Goal: Transaction & Acquisition: Obtain resource

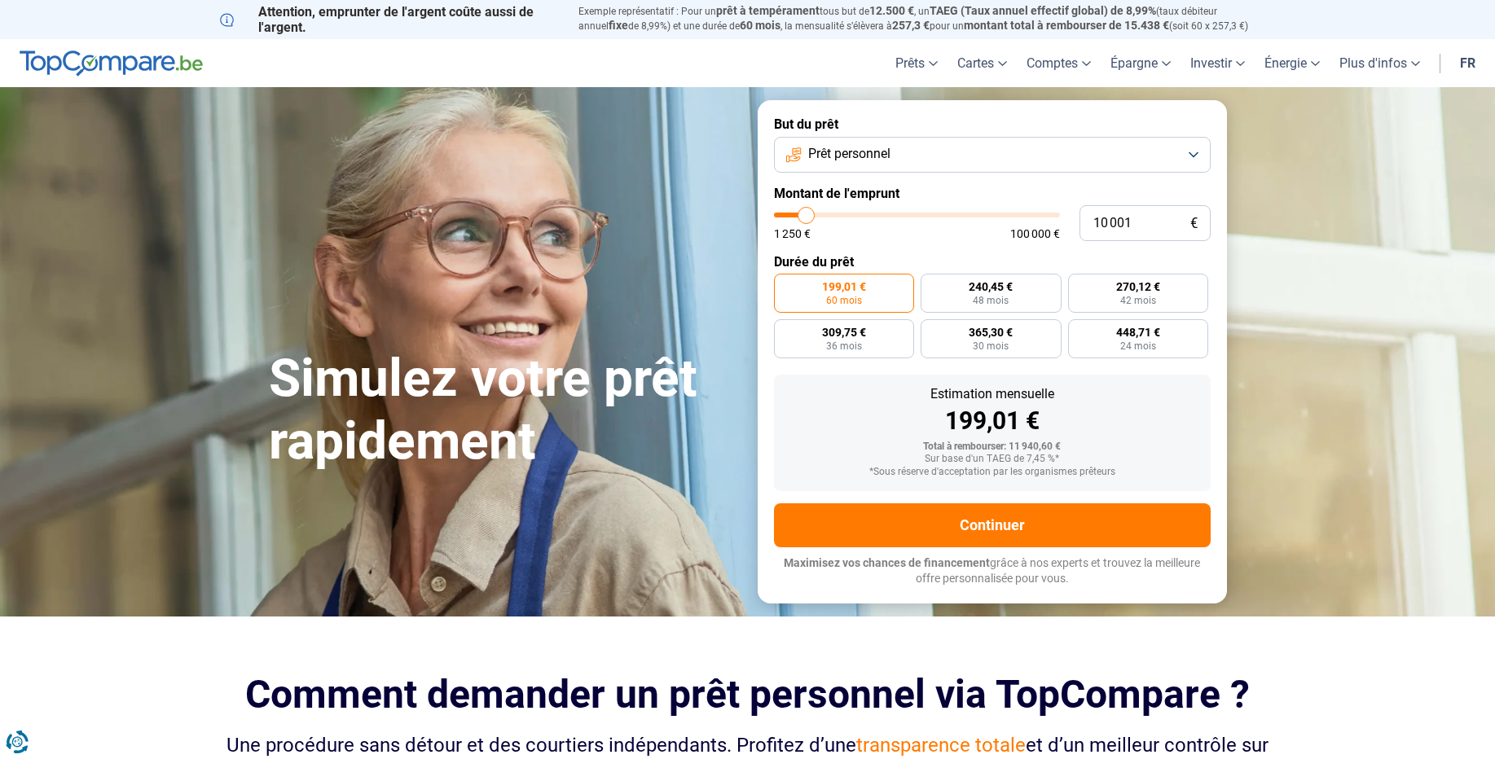
type input "10 250"
type input "10250"
type input "10 750"
type input "10750"
type input "11 500"
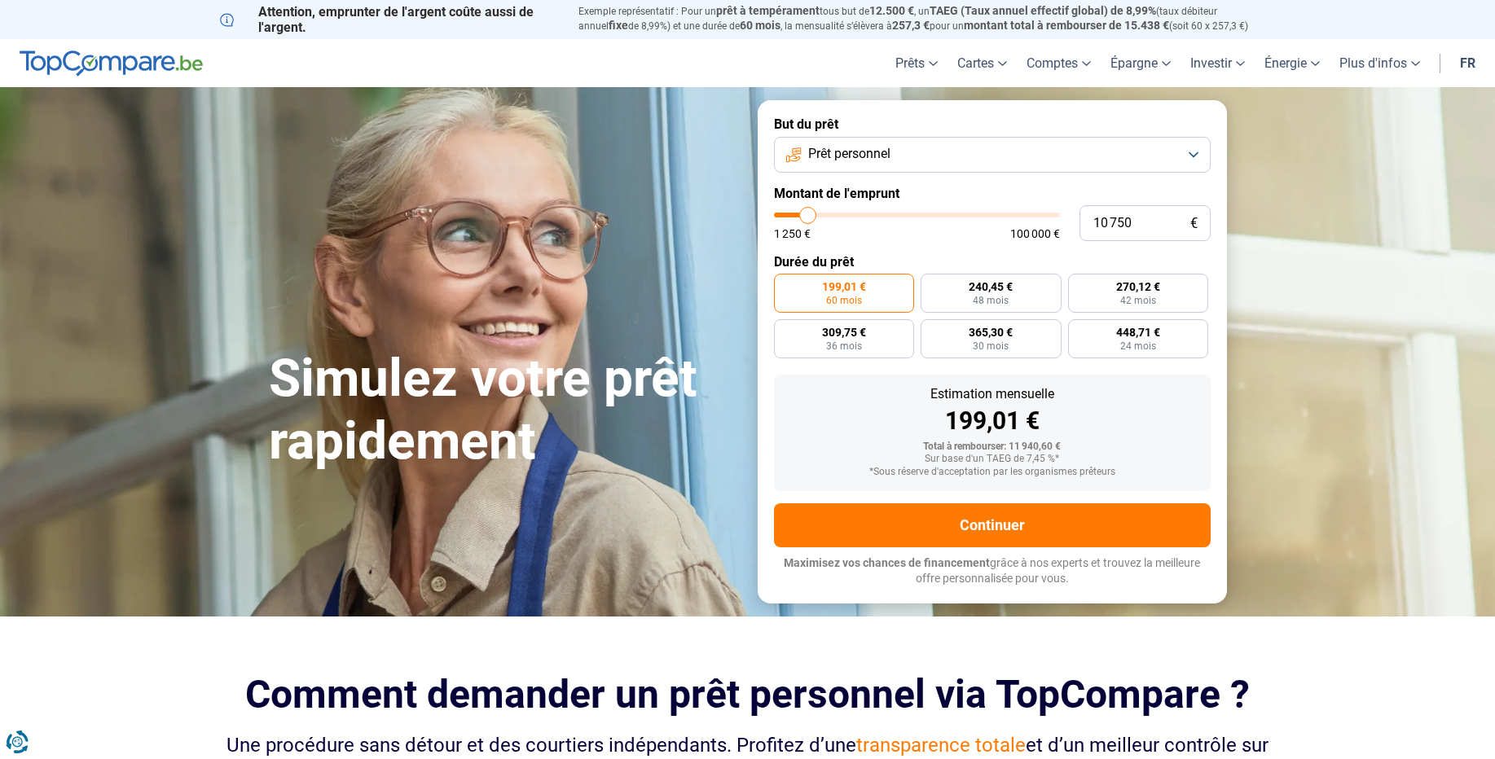
type input "11500"
type input "12 250"
type input "12250"
type input "12 500"
type input "12500"
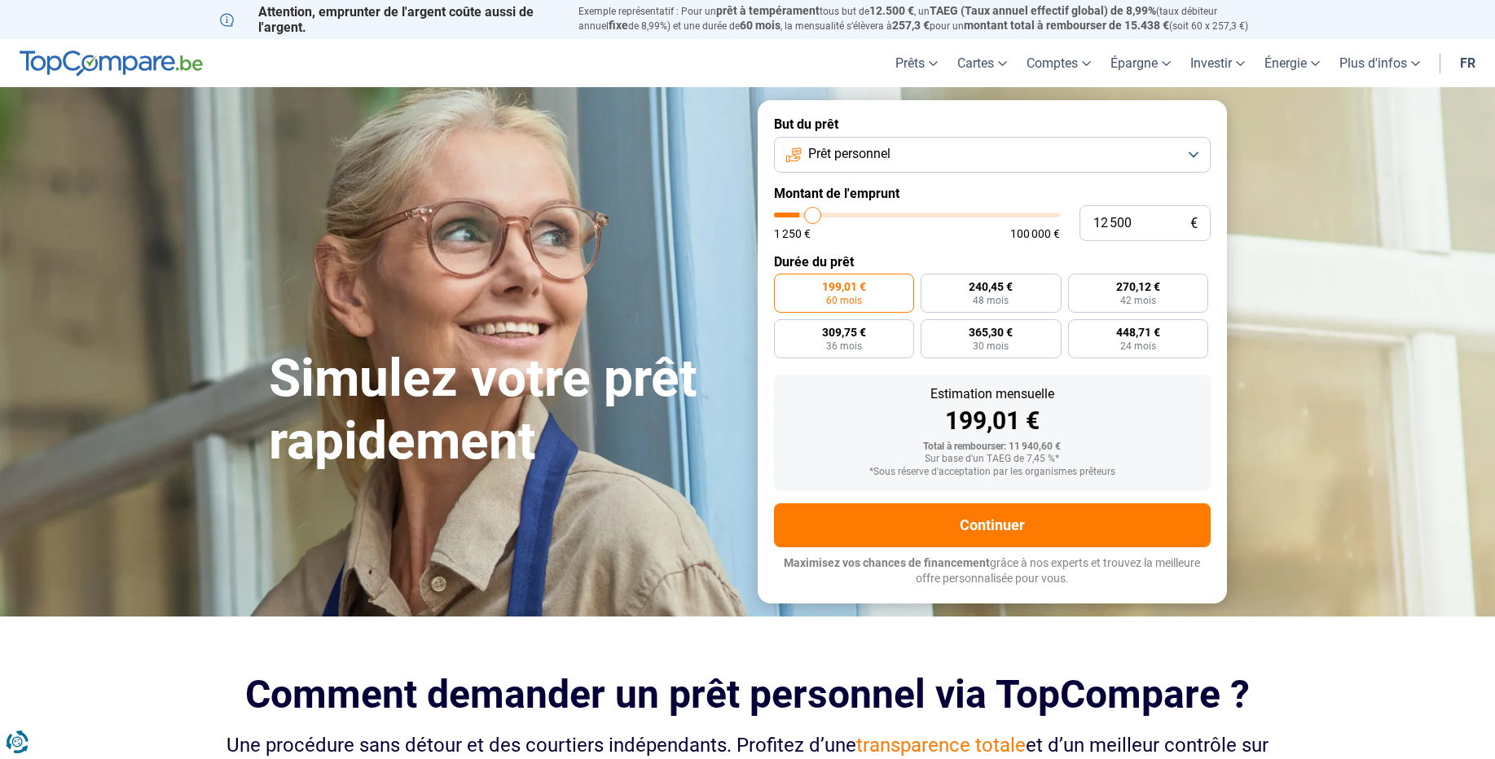
type input "12 750"
type input "12750"
type input "13 250"
type input "13250"
type input "13 750"
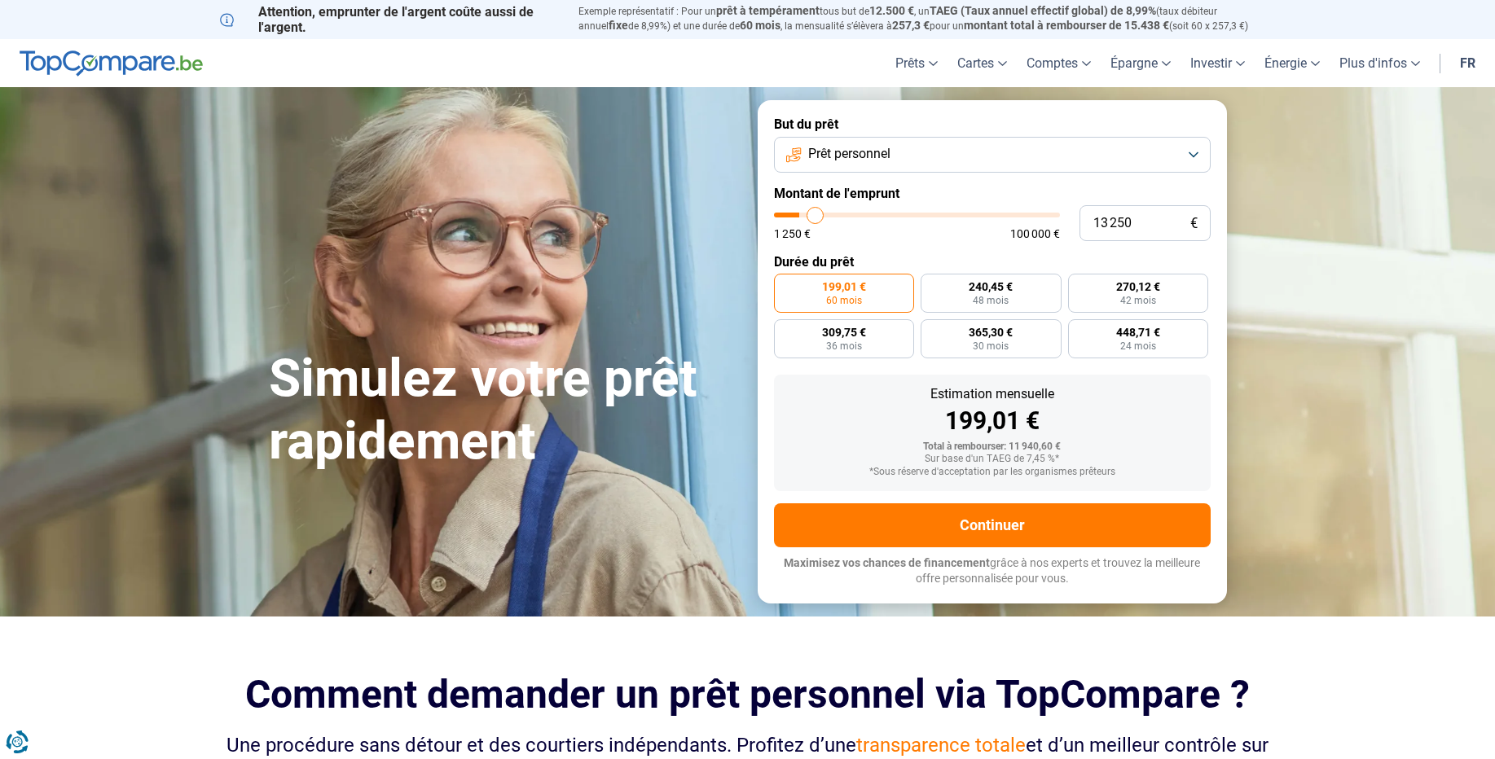
type input "13750"
type input "14 000"
type input "14000"
type input "14 250"
type input "14250"
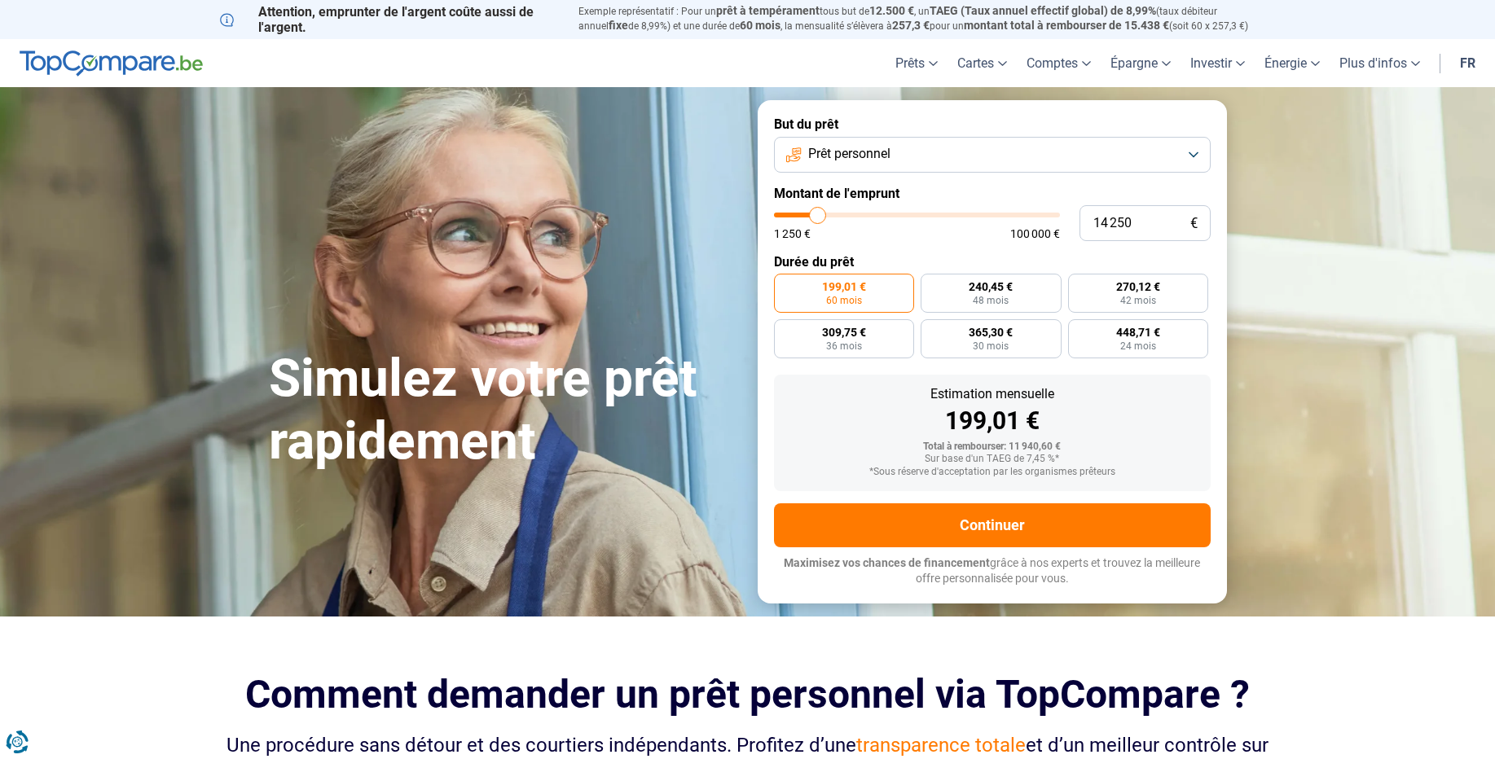
type input "15 000"
type input "15000"
type input "15 500"
type input "15500"
type input "16 000"
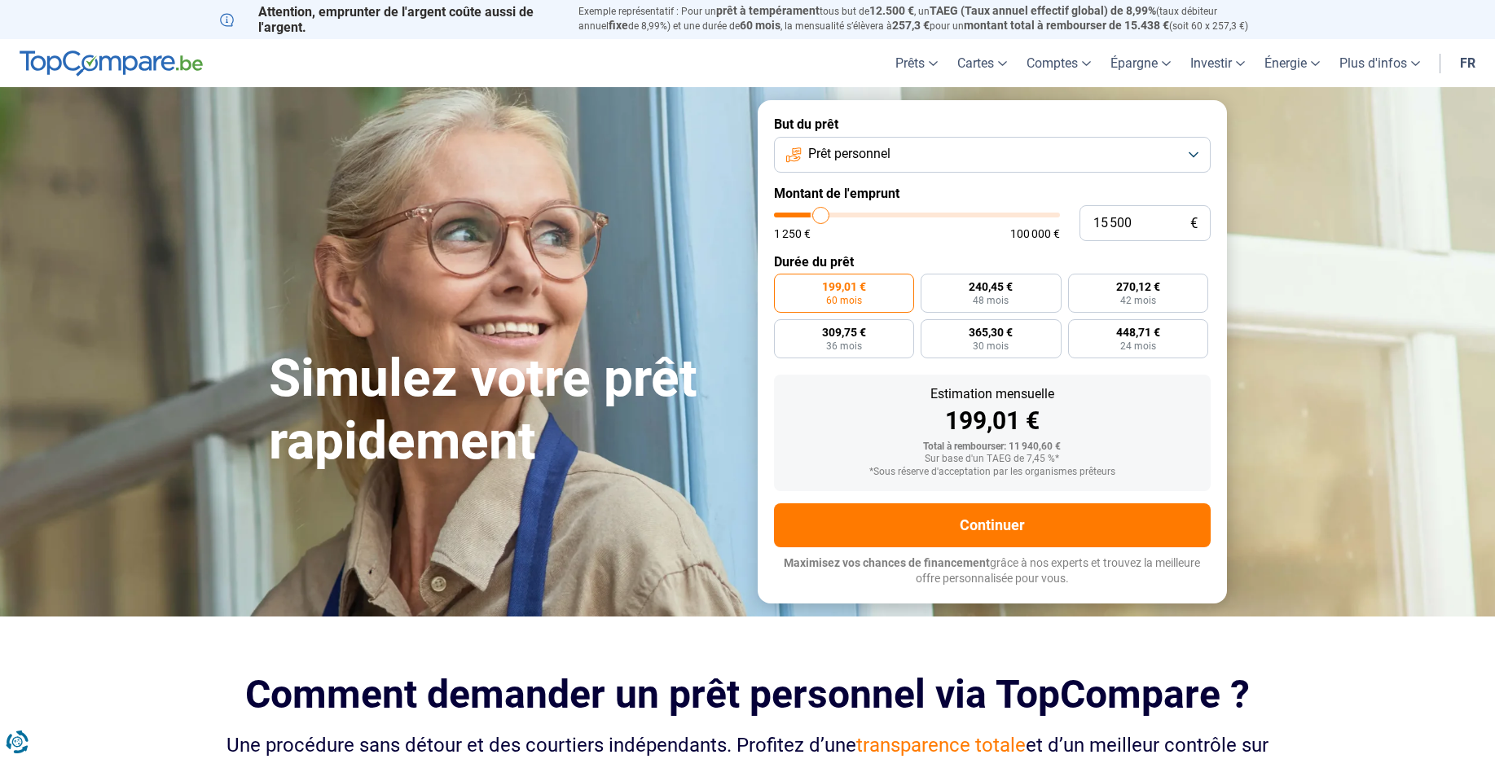
type input "16000"
type input "16 250"
type input "16250"
type input "17 000"
type input "17000"
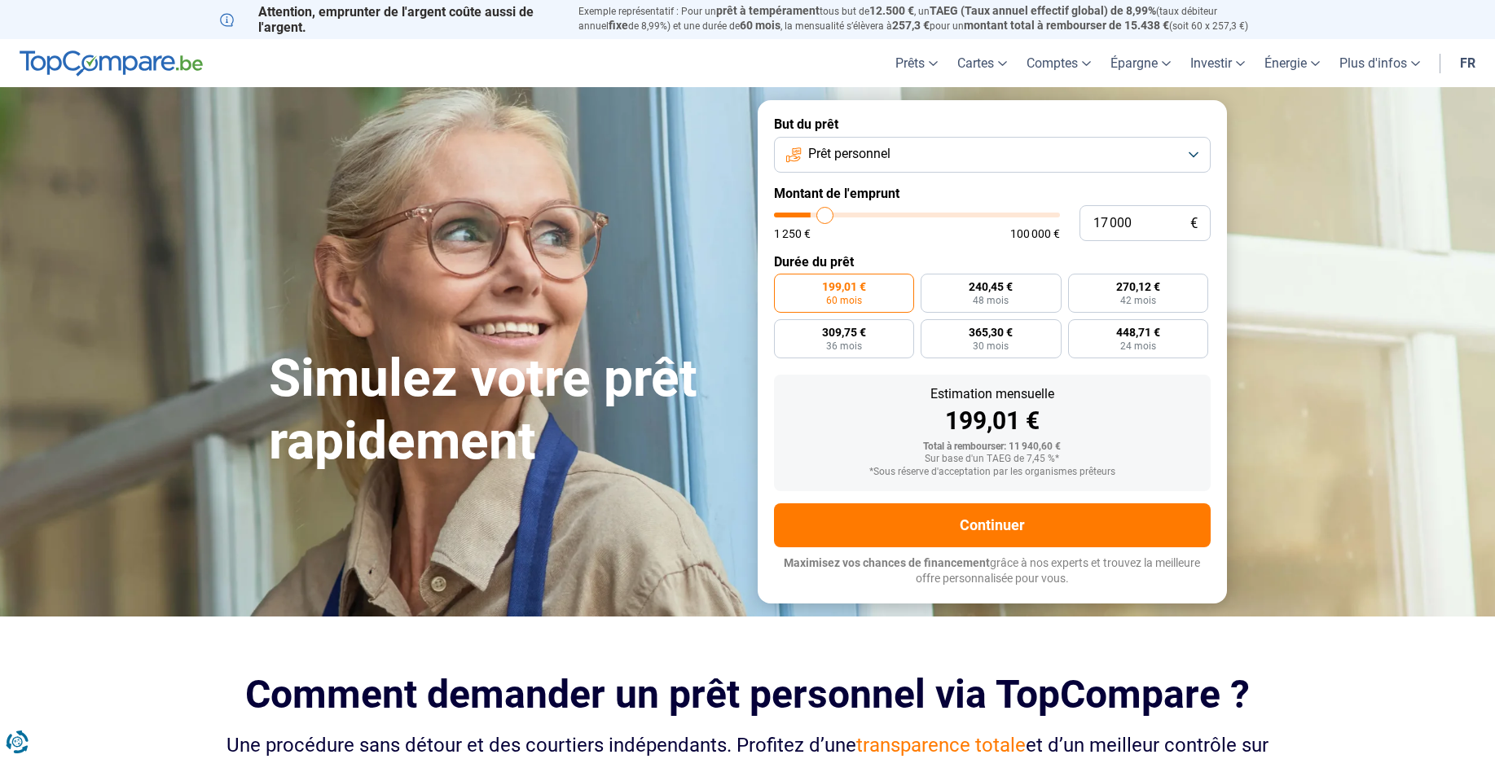
type input "17 250"
type input "17250"
type input "17 750"
type input "17750"
type input "18 000"
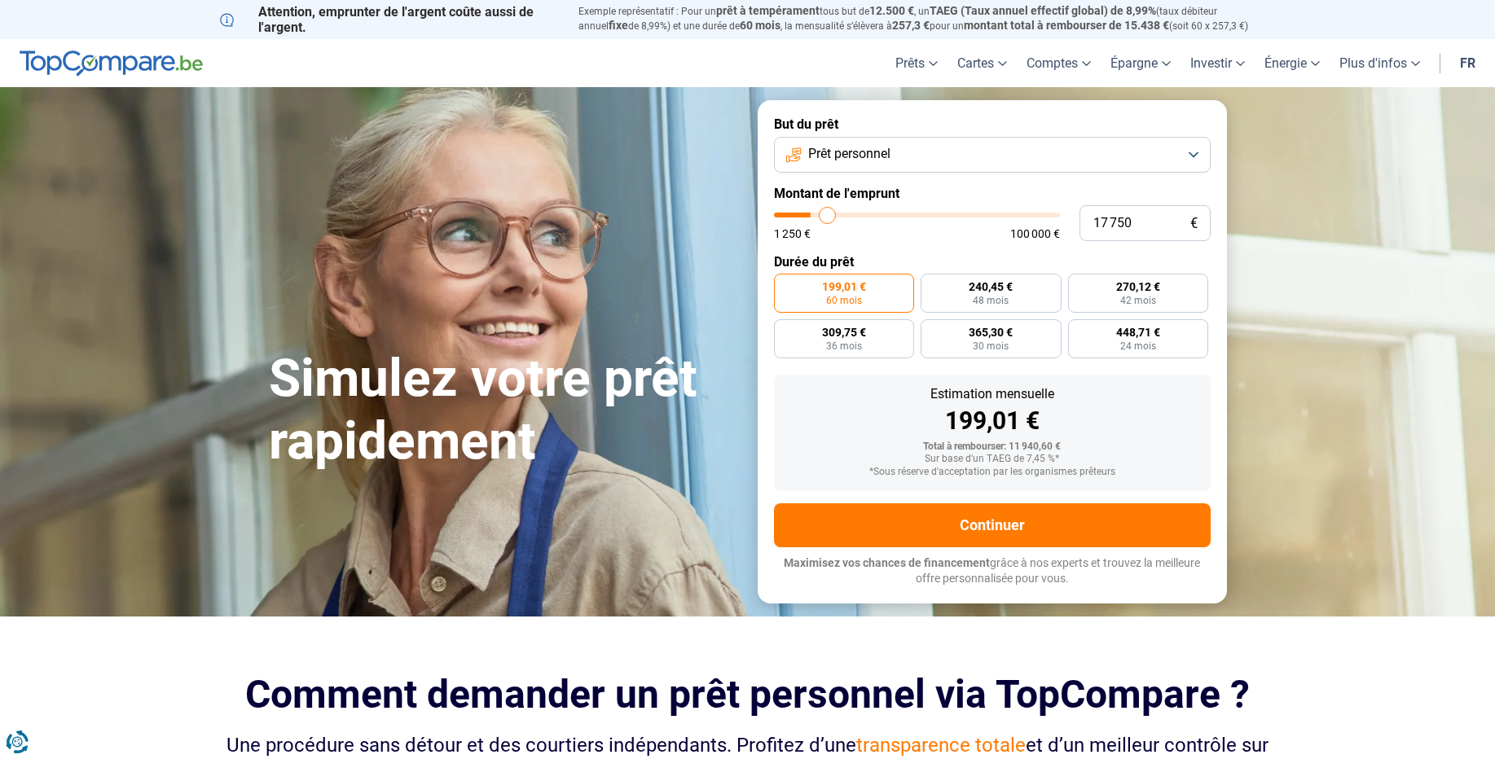
type input "18000"
type input "18 500"
type input "18500"
type input "18 750"
type input "18750"
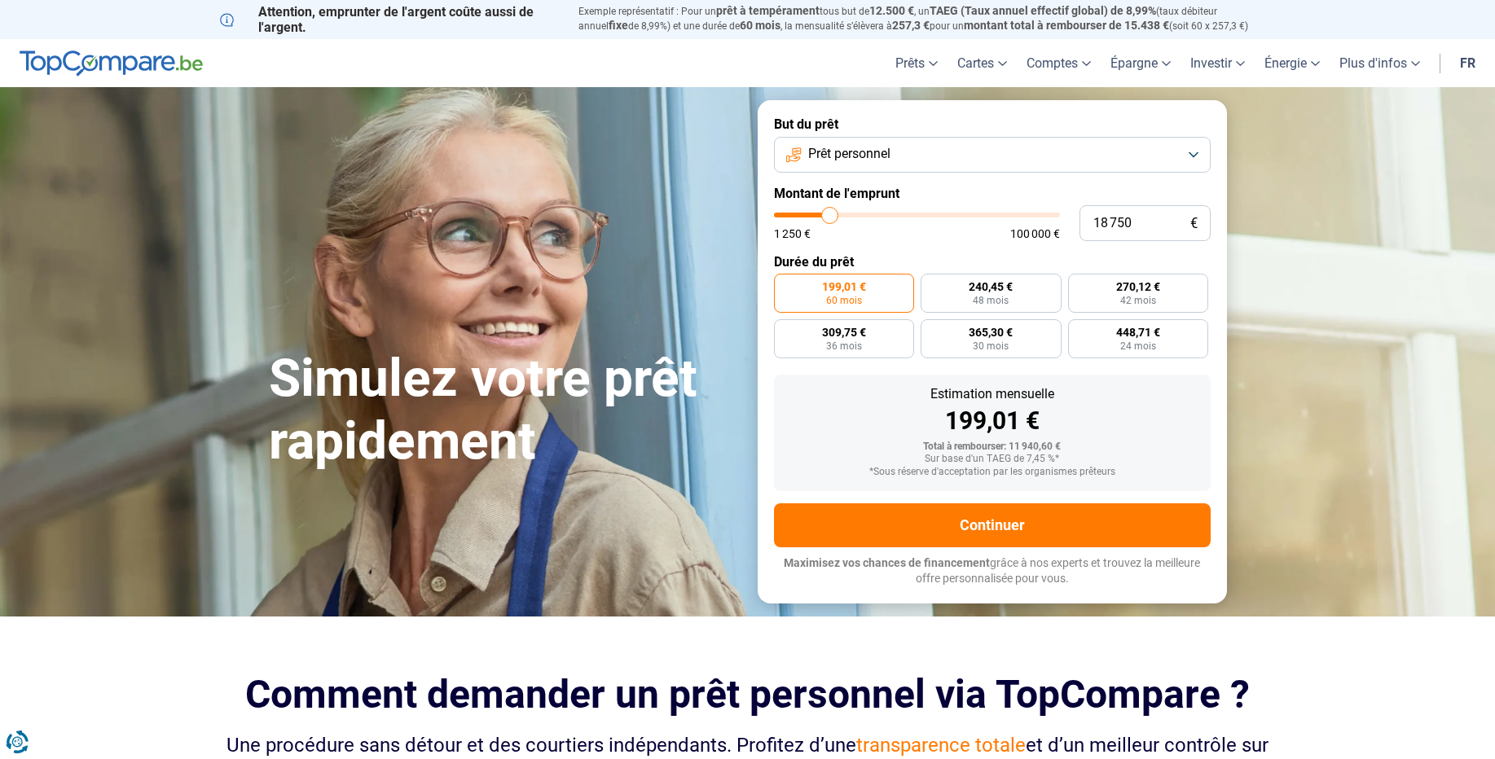
type input "19 750"
type input "19750"
type input "20 500"
type input "20500"
type input "21 500"
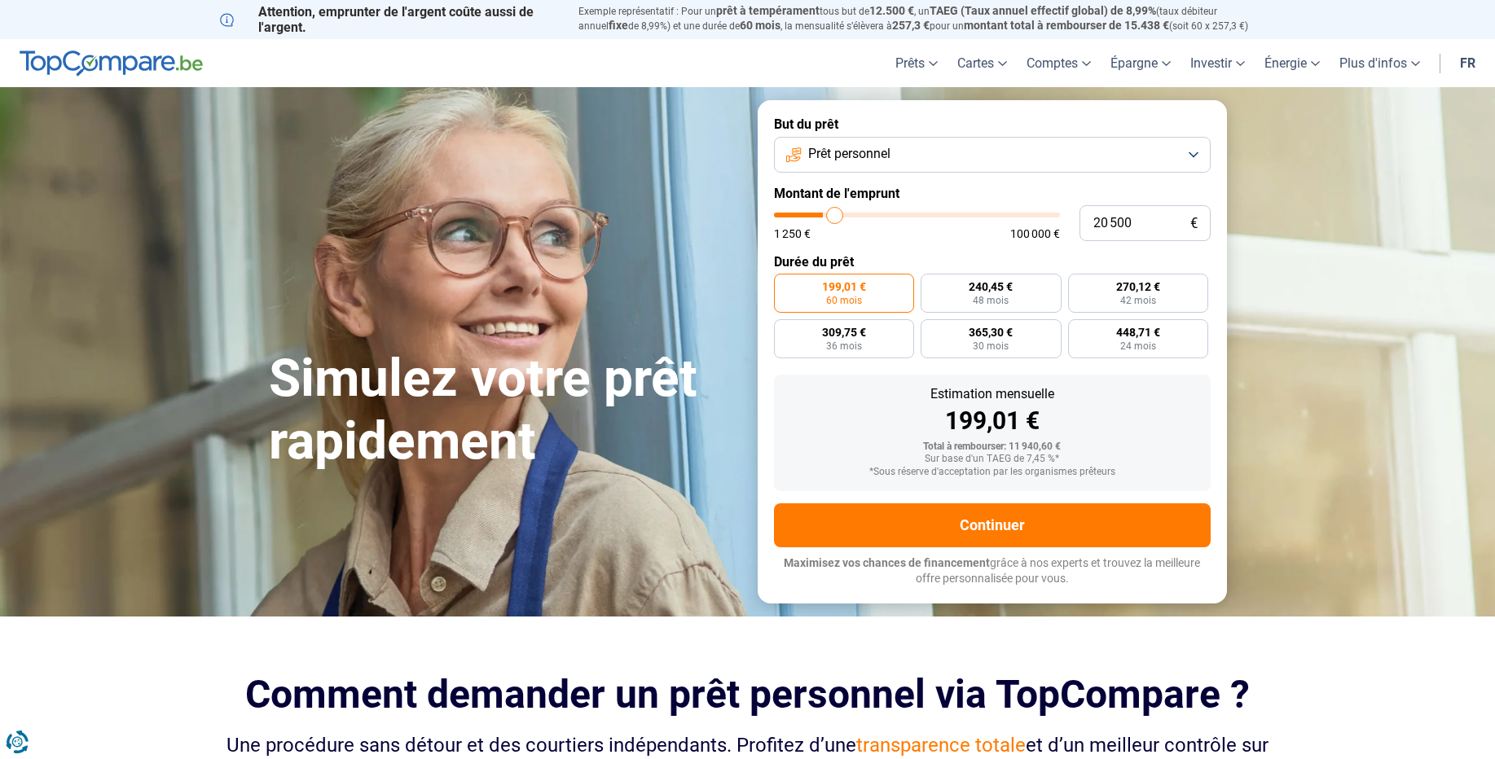
type input "21500"
type input "22 250"
type input "22250"
type input "23 500"
type input "23500"
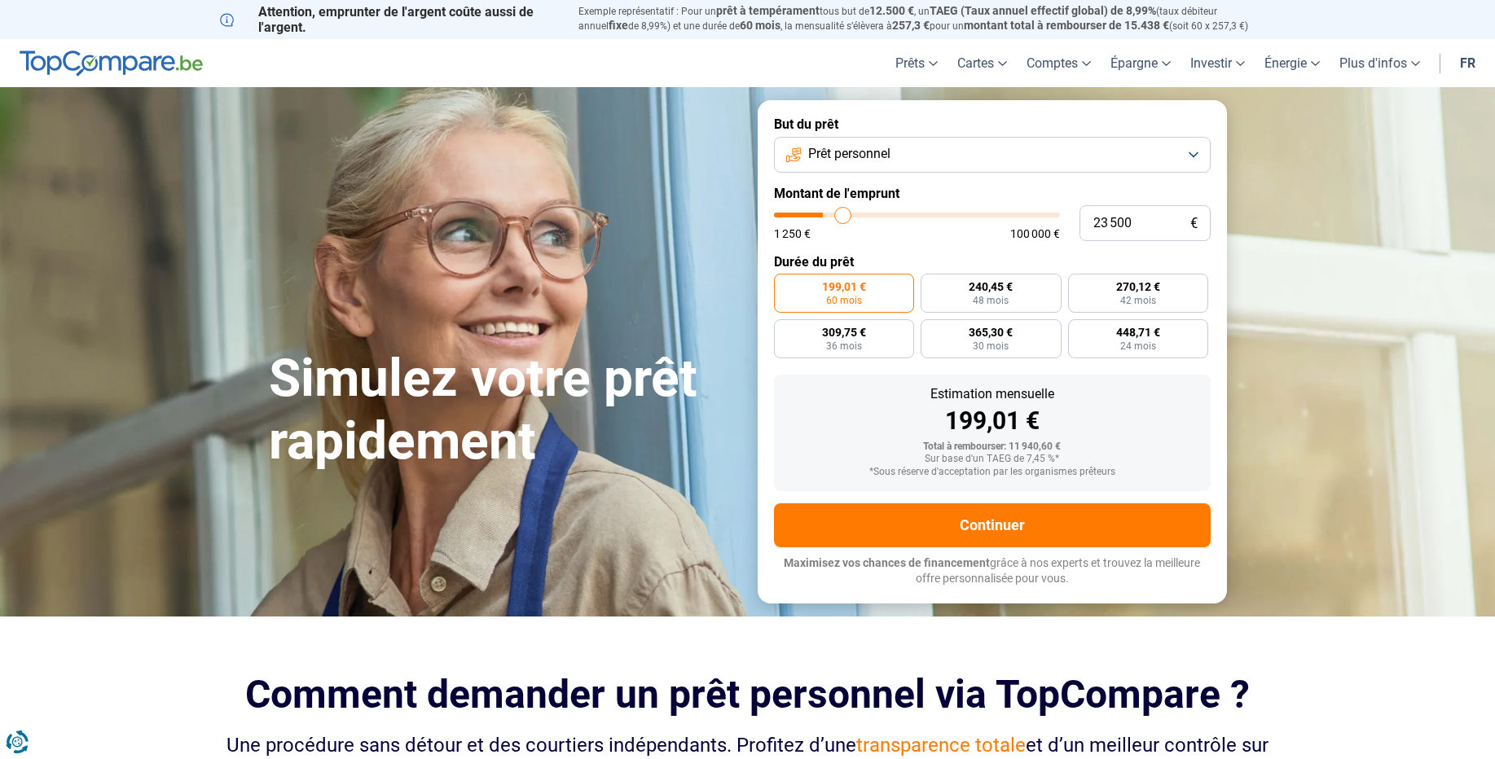
type input "24 250"
type input "24250"
type input "24 750"
type input "24750"
type input "25 750"
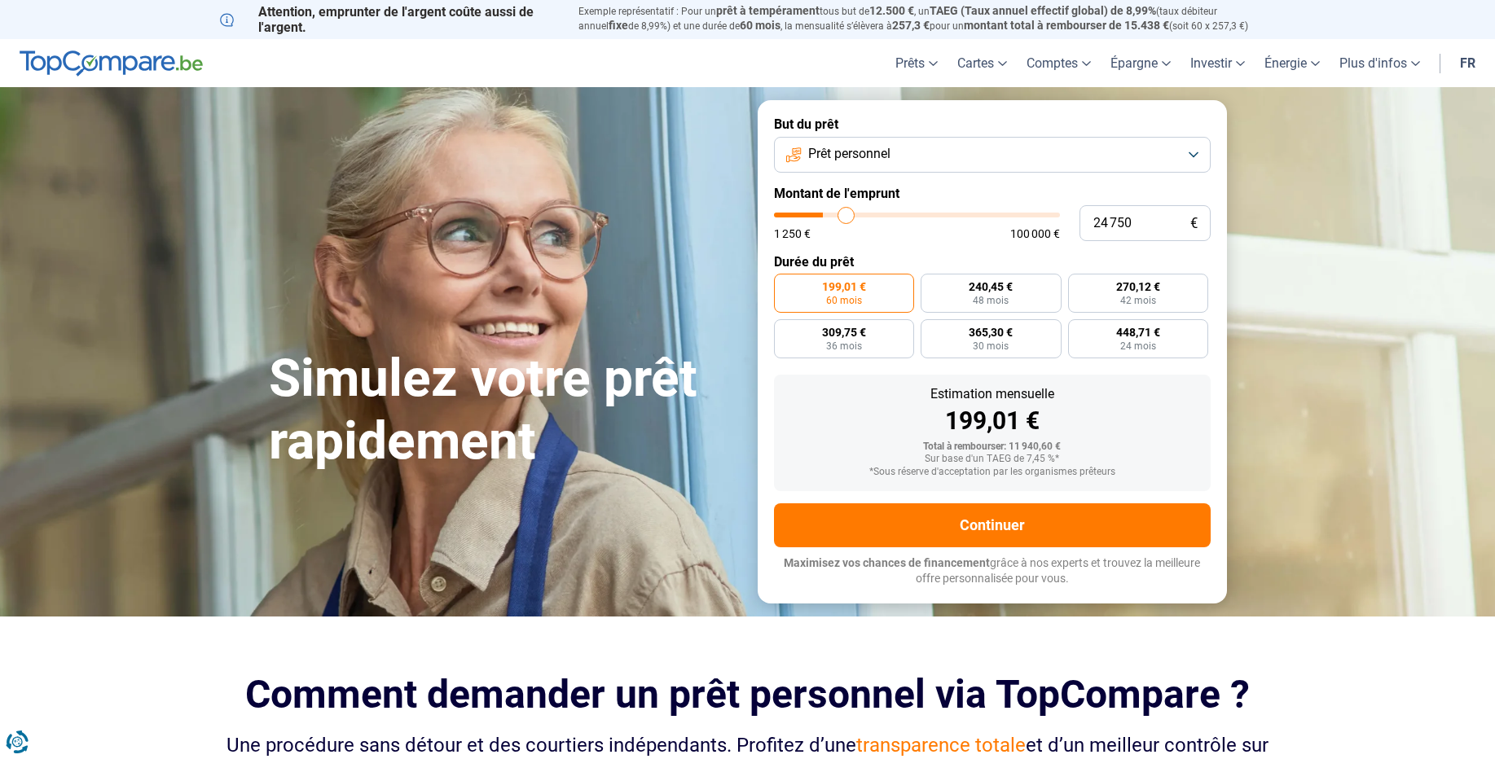
type input "25750"
type input "26 500"
type input "26500"
type input "27 250"
type input "27250"
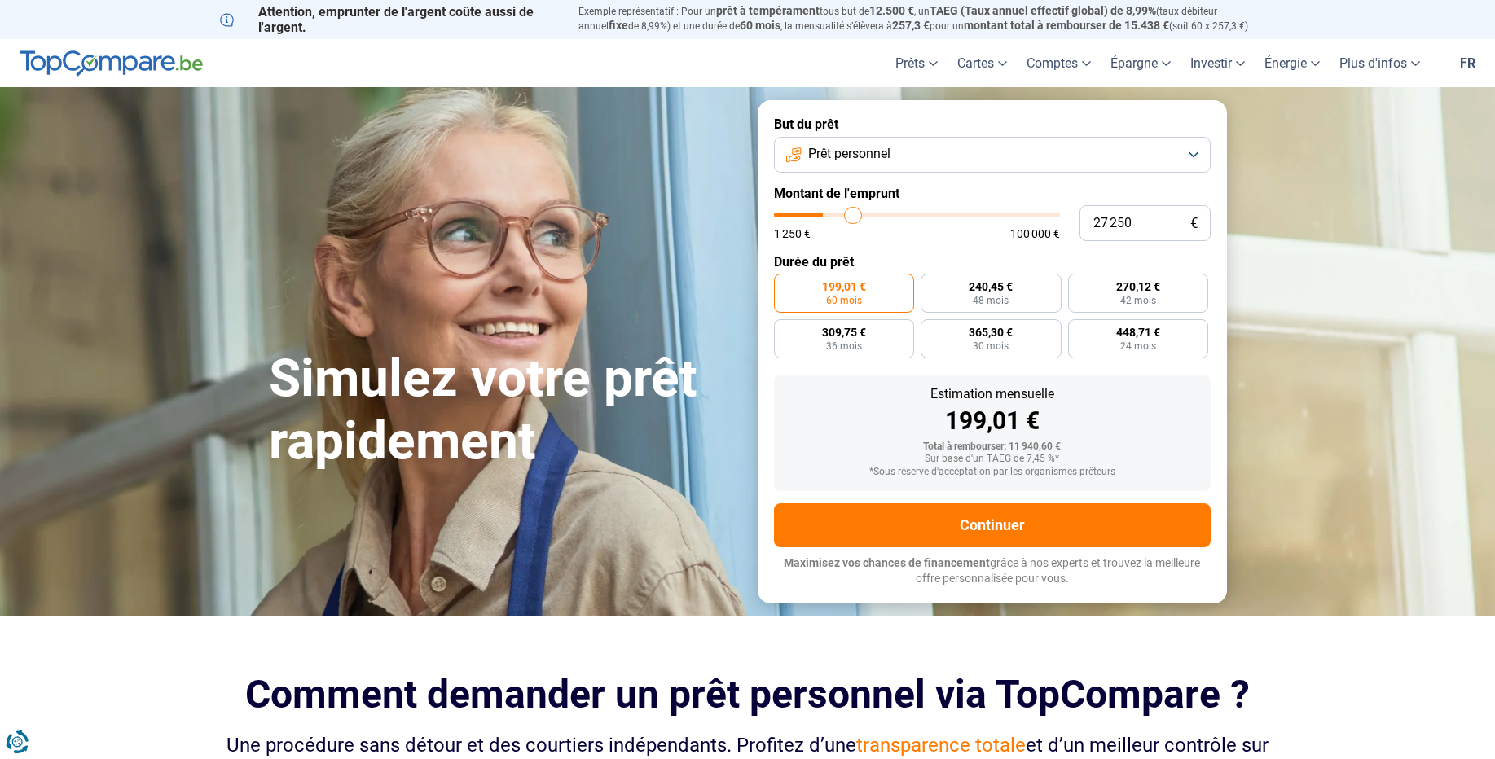
type input "28 000"
type input "28000"
type input "28 750"
type input "28750"
type input "29 000"
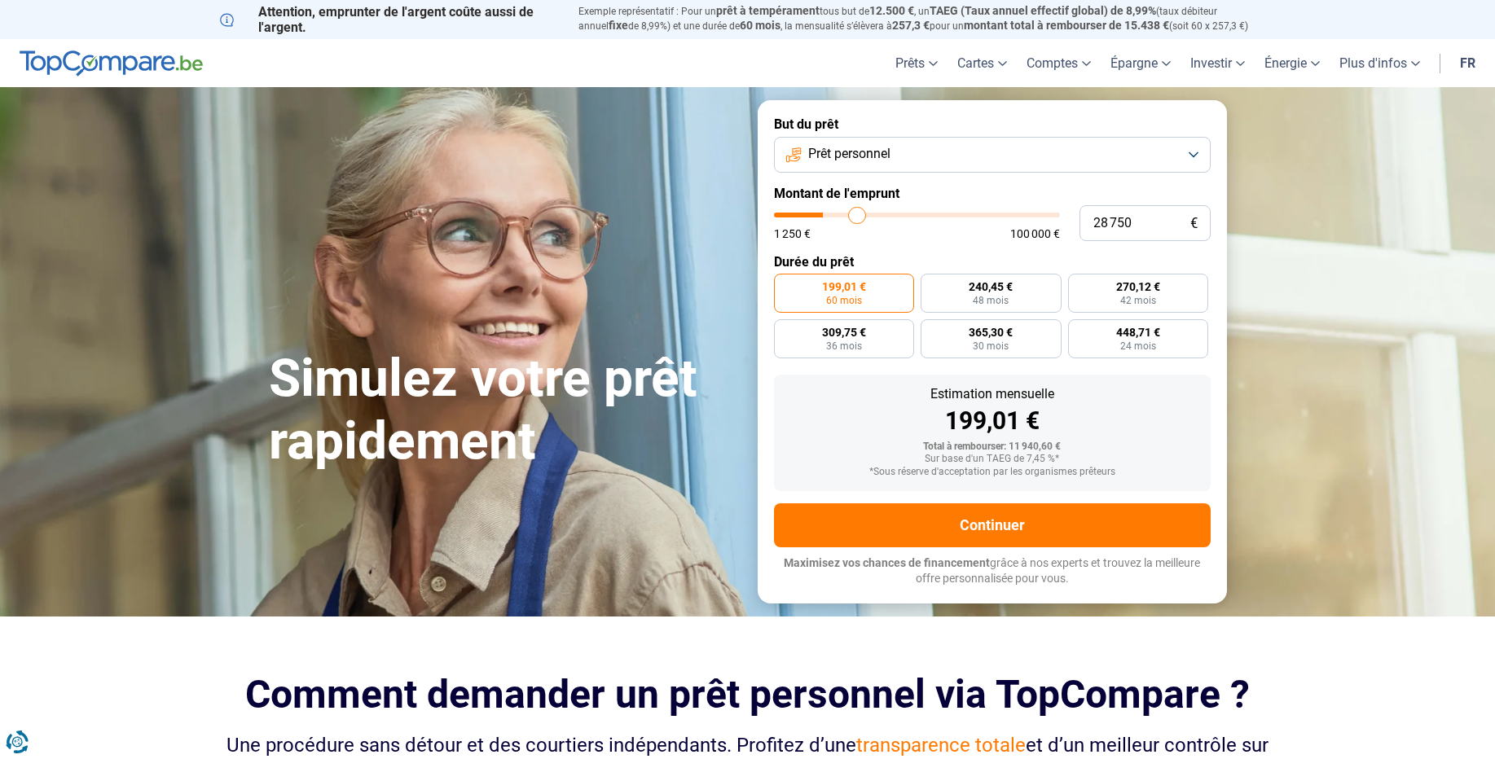
type input "29000"
type input "29 250"
type input "29250"
type input "29 000"
type input "29000"
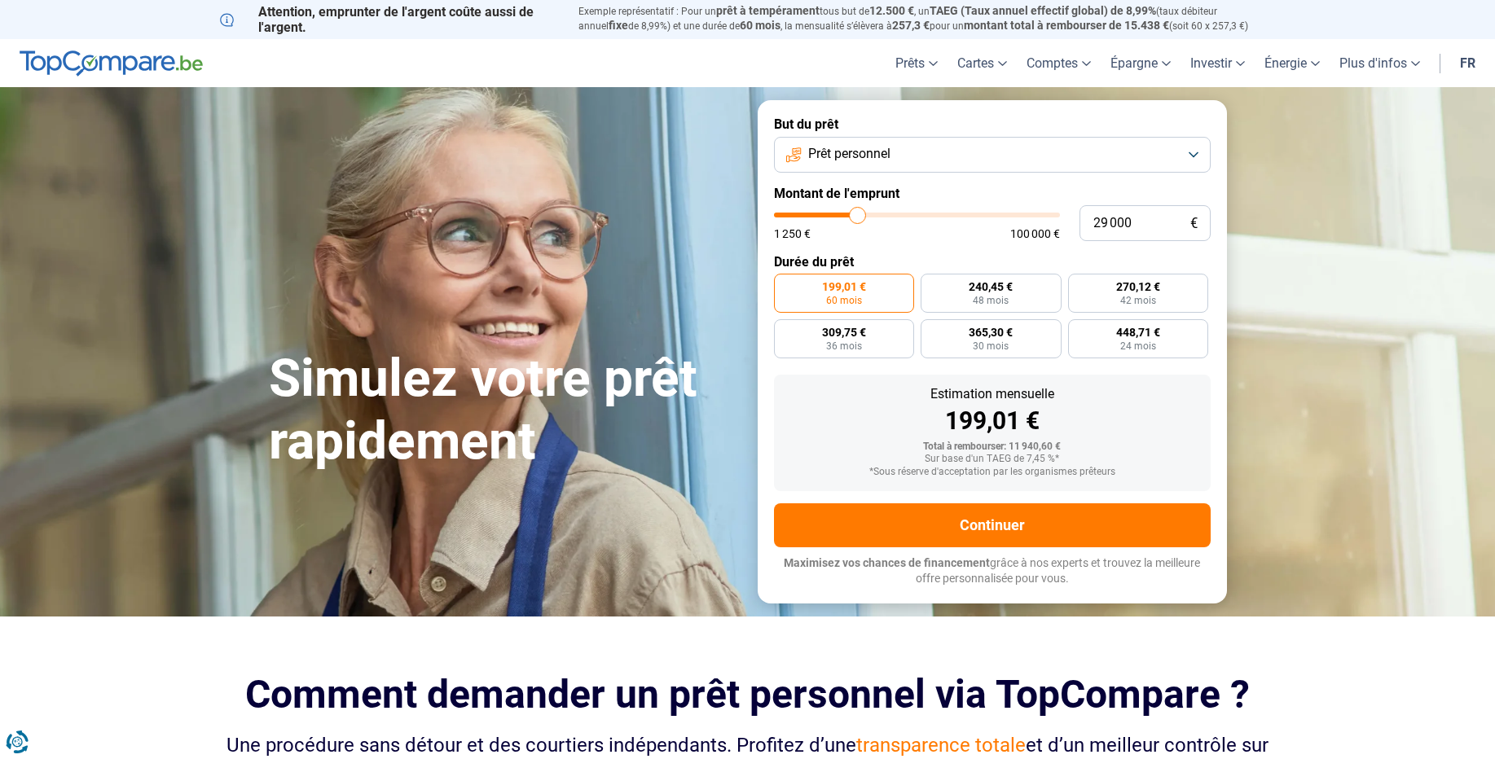
type input "28 750"
type input "28750"
type input "28 500"
type input "28500"
type input "28 250"
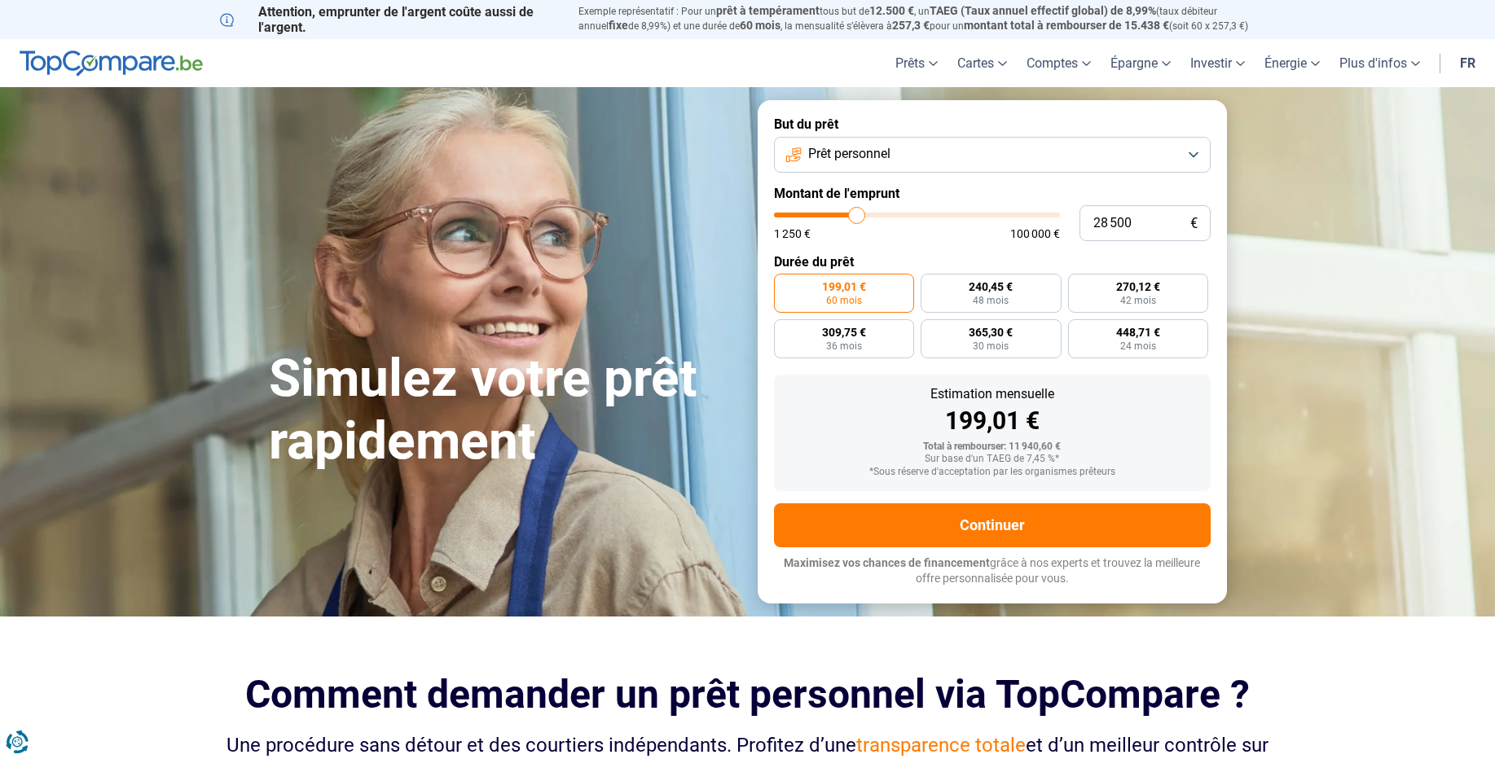
type input "28250"
type input "27 500"
type input "27500"
type input "27 000"
type input "27000"
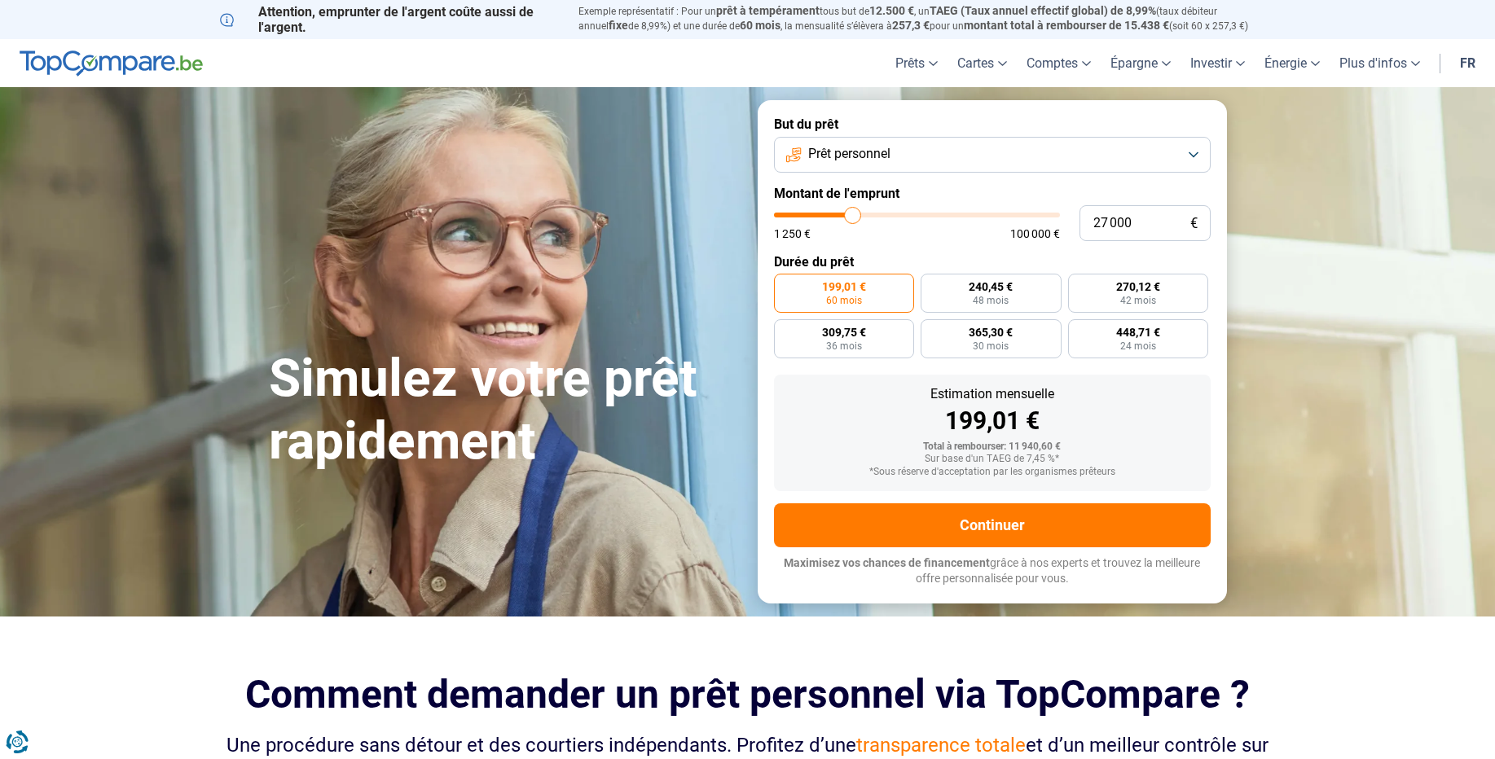
type input "26 500"
type input "26500"
type input "25 500"
type input "25500"
type input "25 000"
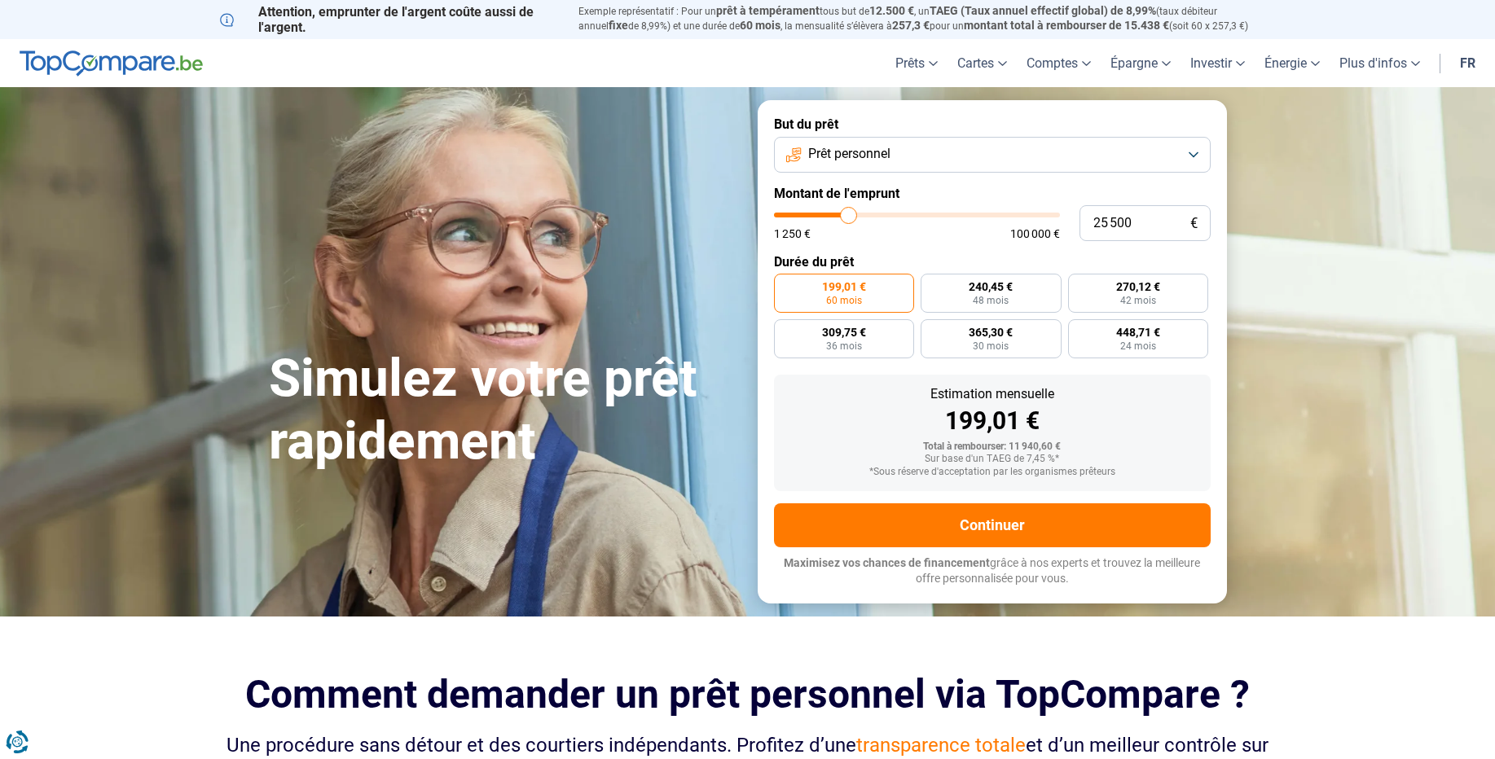
type input "25000"
type input "24 000"
type input "24000"
type input "23 500"
type input "23500"
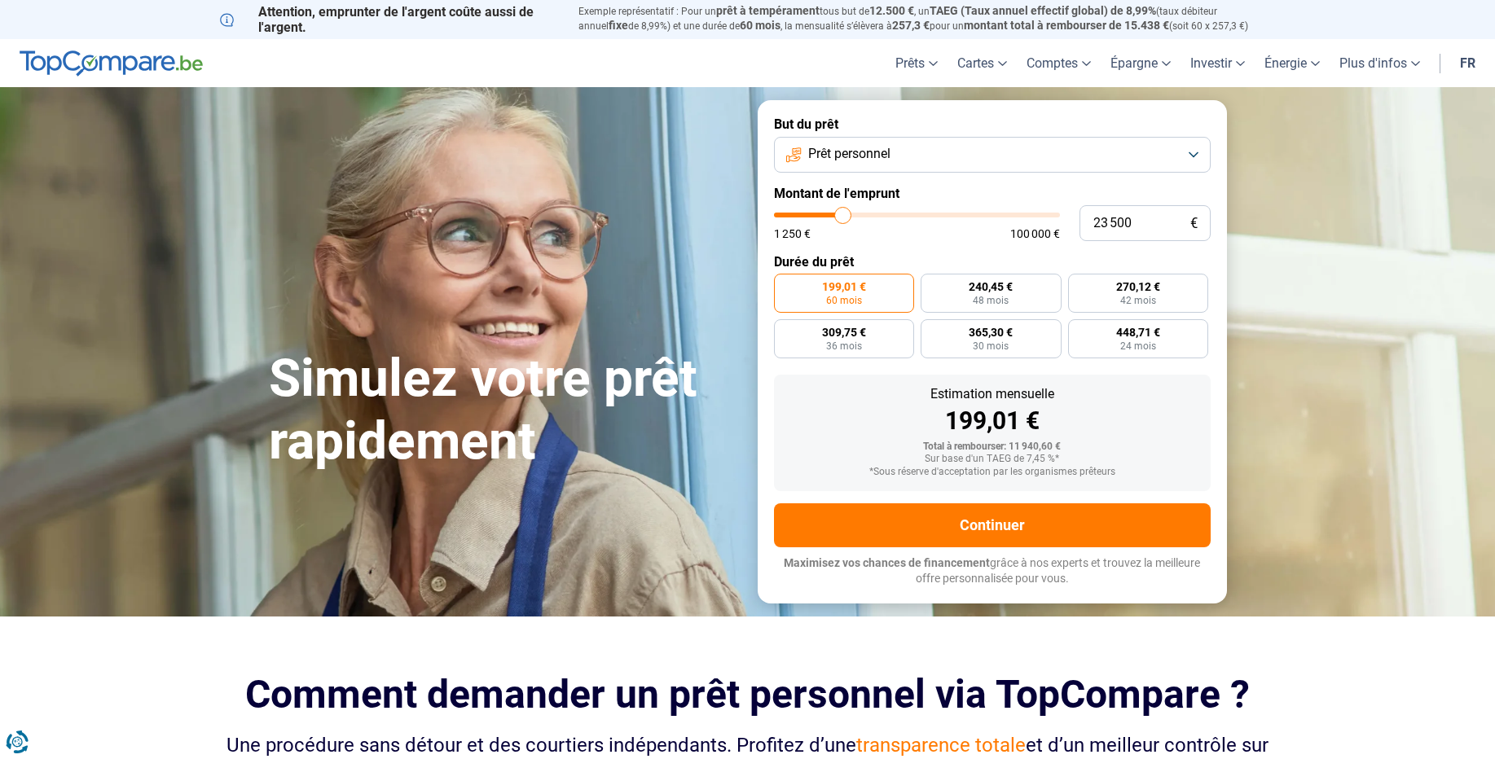
type input "22 750"
type input "22750"
type input "22 250"
type input "22250"
type input "21 250"
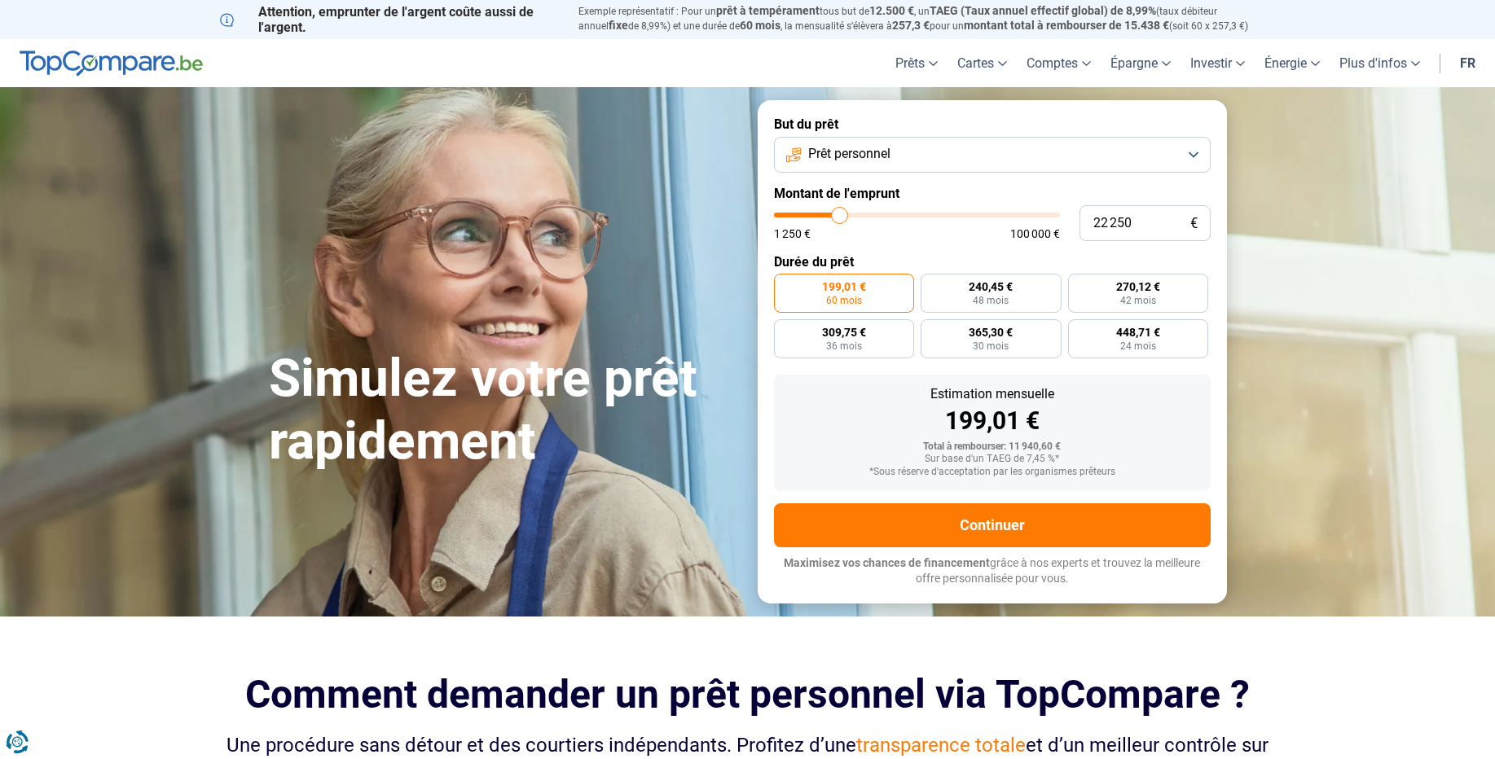
type input "21250"
type input "20 500"
type input "20500"
type input "19 500"
type input "19500"
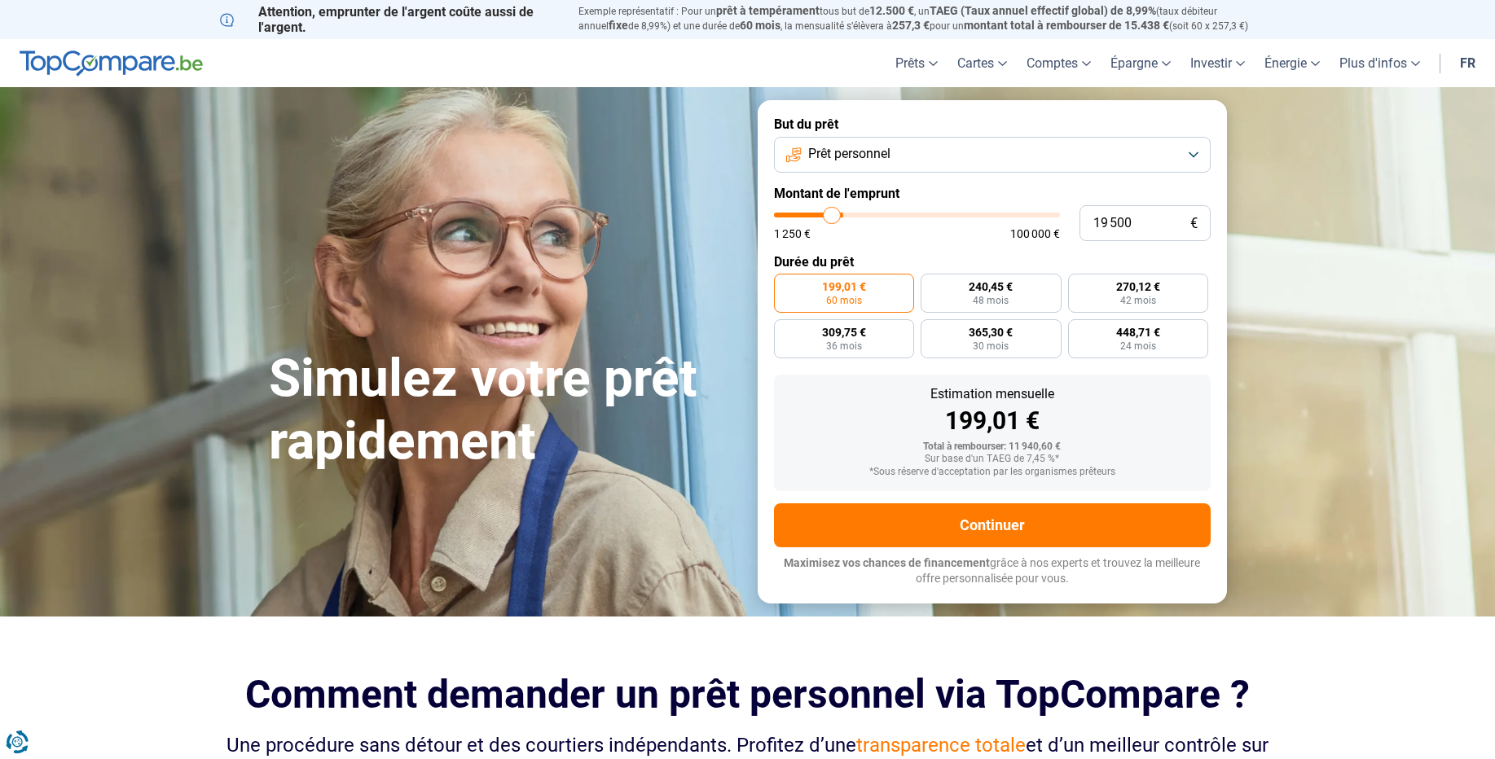
type input "18 250"
type input "18250"
type input "16 750"
type input "16750"
type input "16 250"
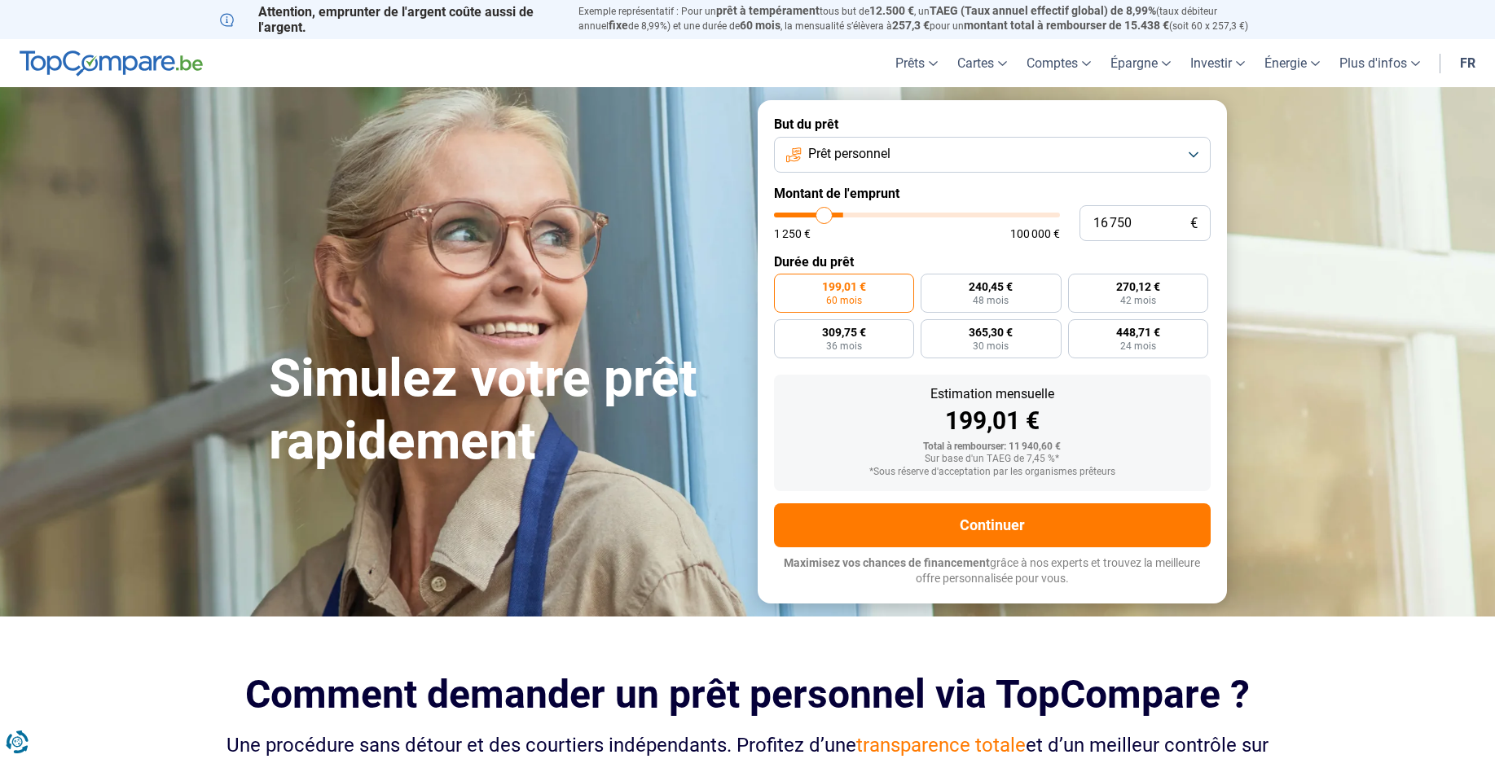
type input "16250"
type input "16 000"
type input "16000"
type input "15 000"
type input "15000"
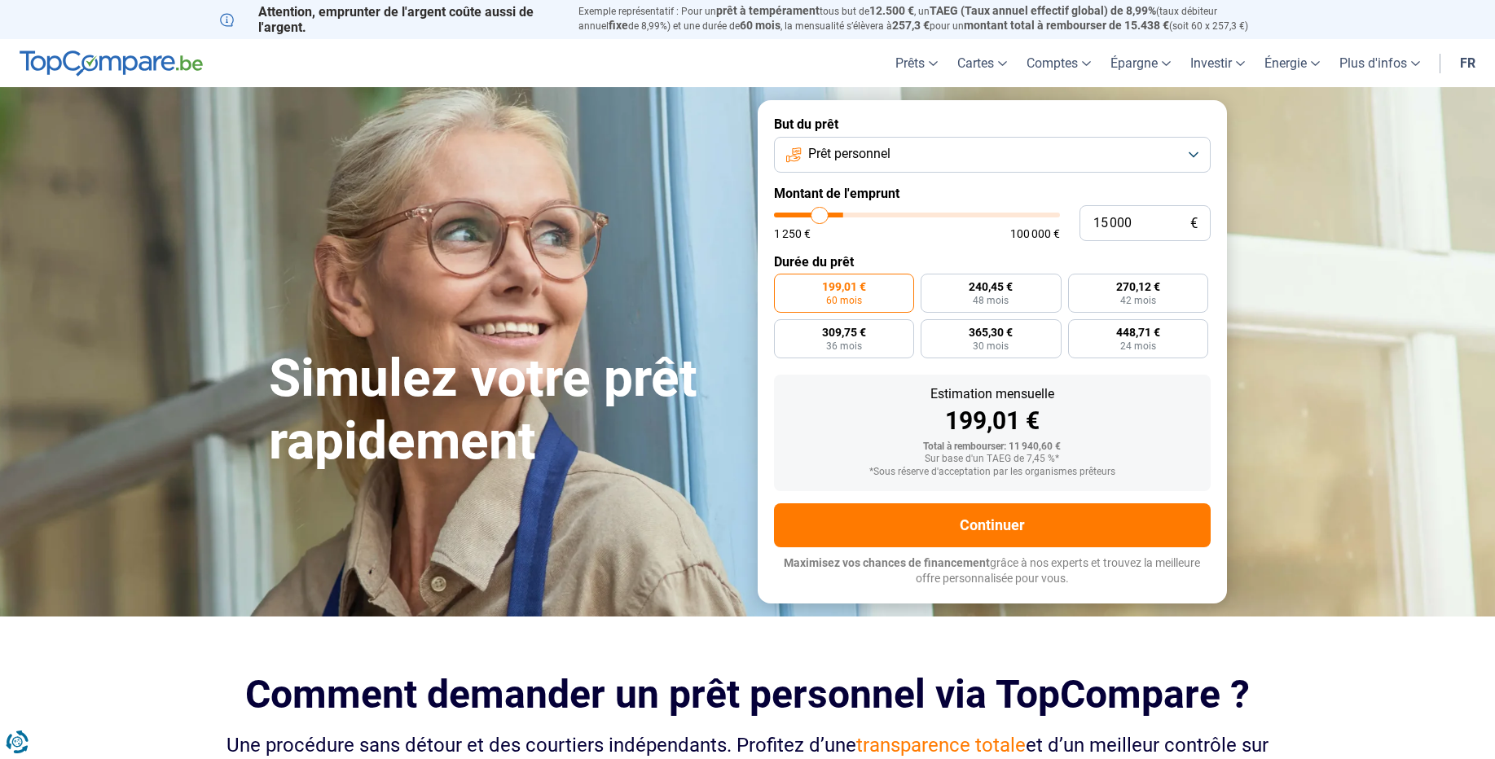
type input "14 750"
type input "14750"
type input "14 000"
type input "14000"
type input "13 500"
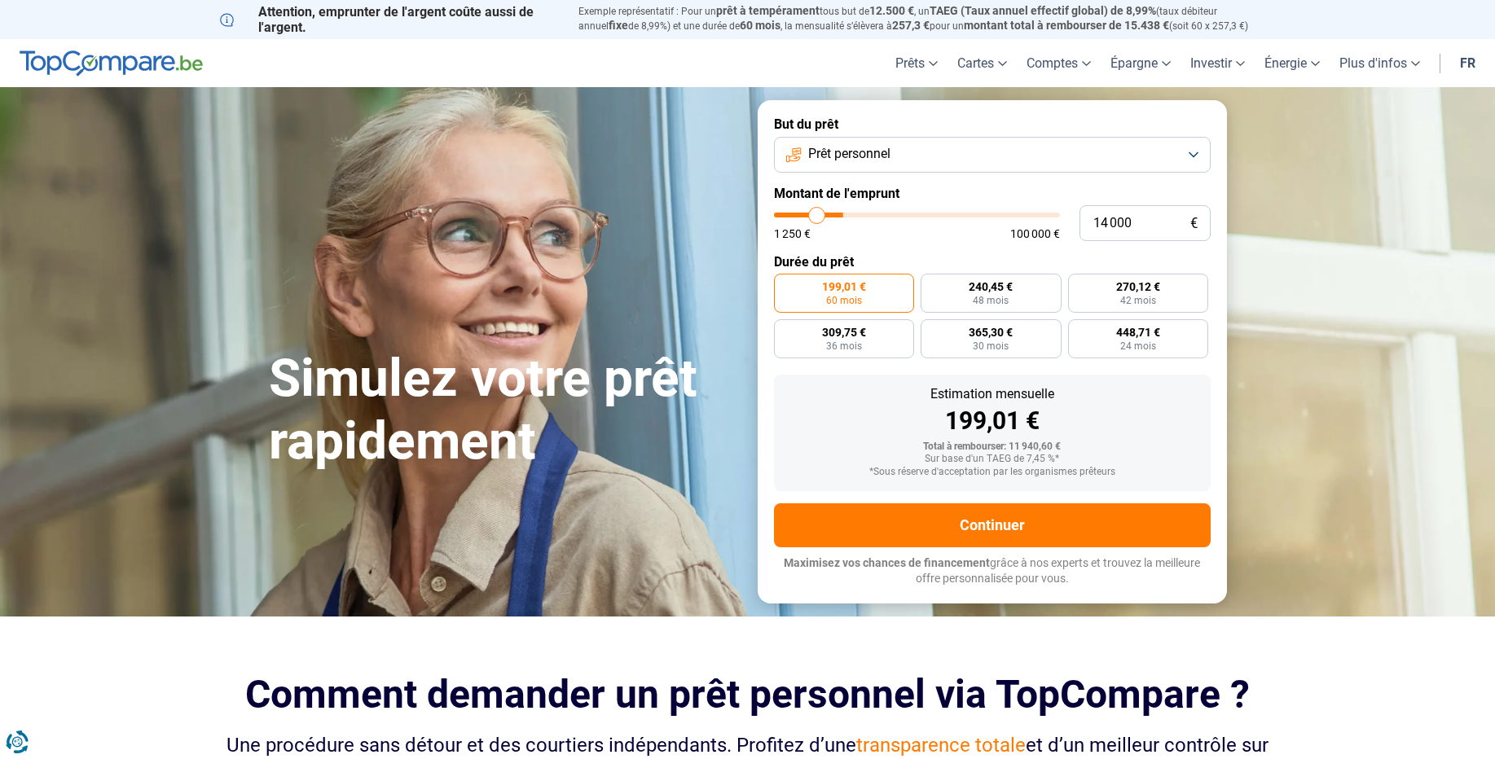
type input "13500"
type input "13 000"
type input "13000"
type input "12 500"
type input "12500"
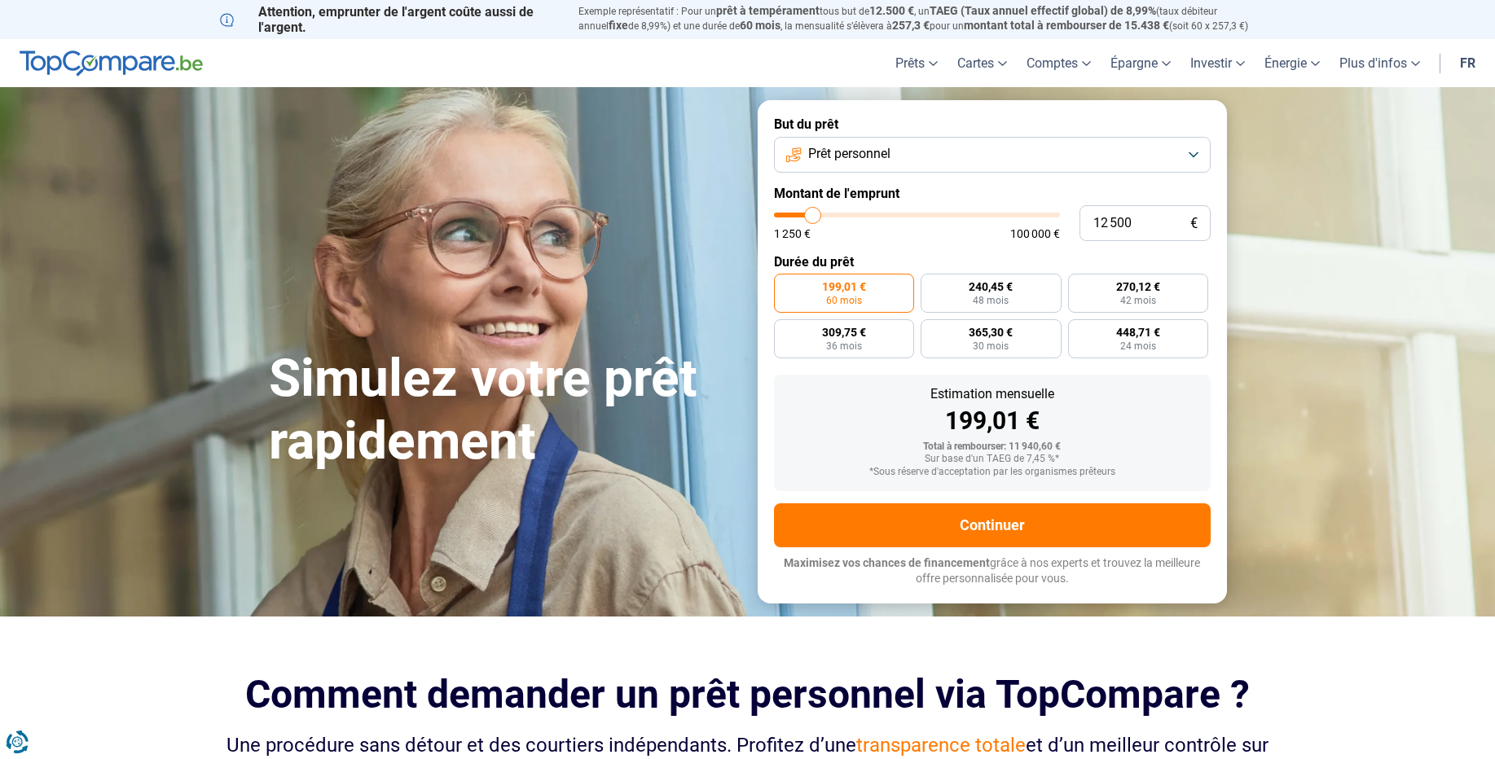
type input "12 250"
type input "12250"
type input "12 000"
type input "12000"
type input "11 750"
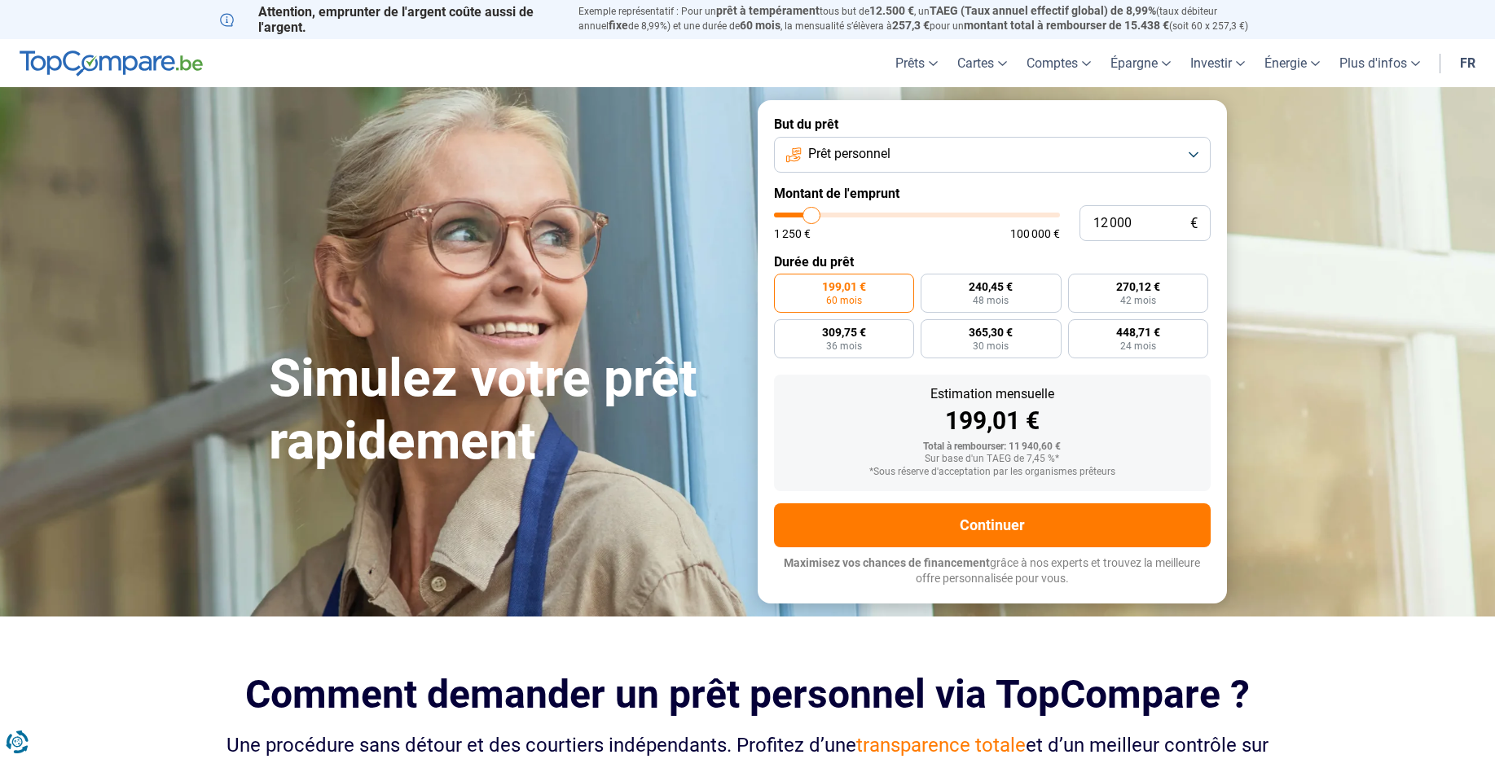
type input "11750"
type input "11 500"
type input "11500"
type input "11 250"
type input "11250"
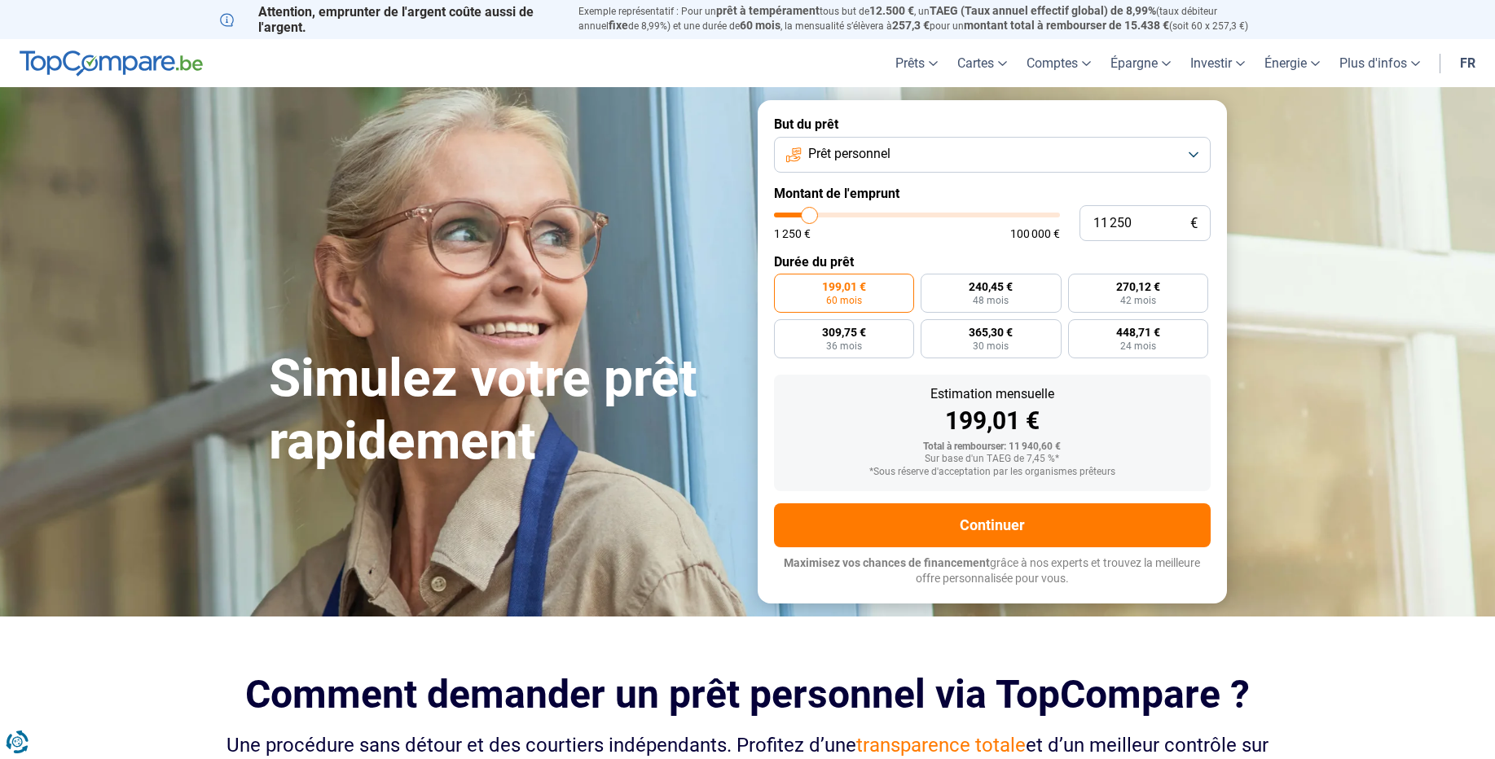
type input "11 000"
type input "11000"
type input "10 750"
type input "10750"
type input "10 500"
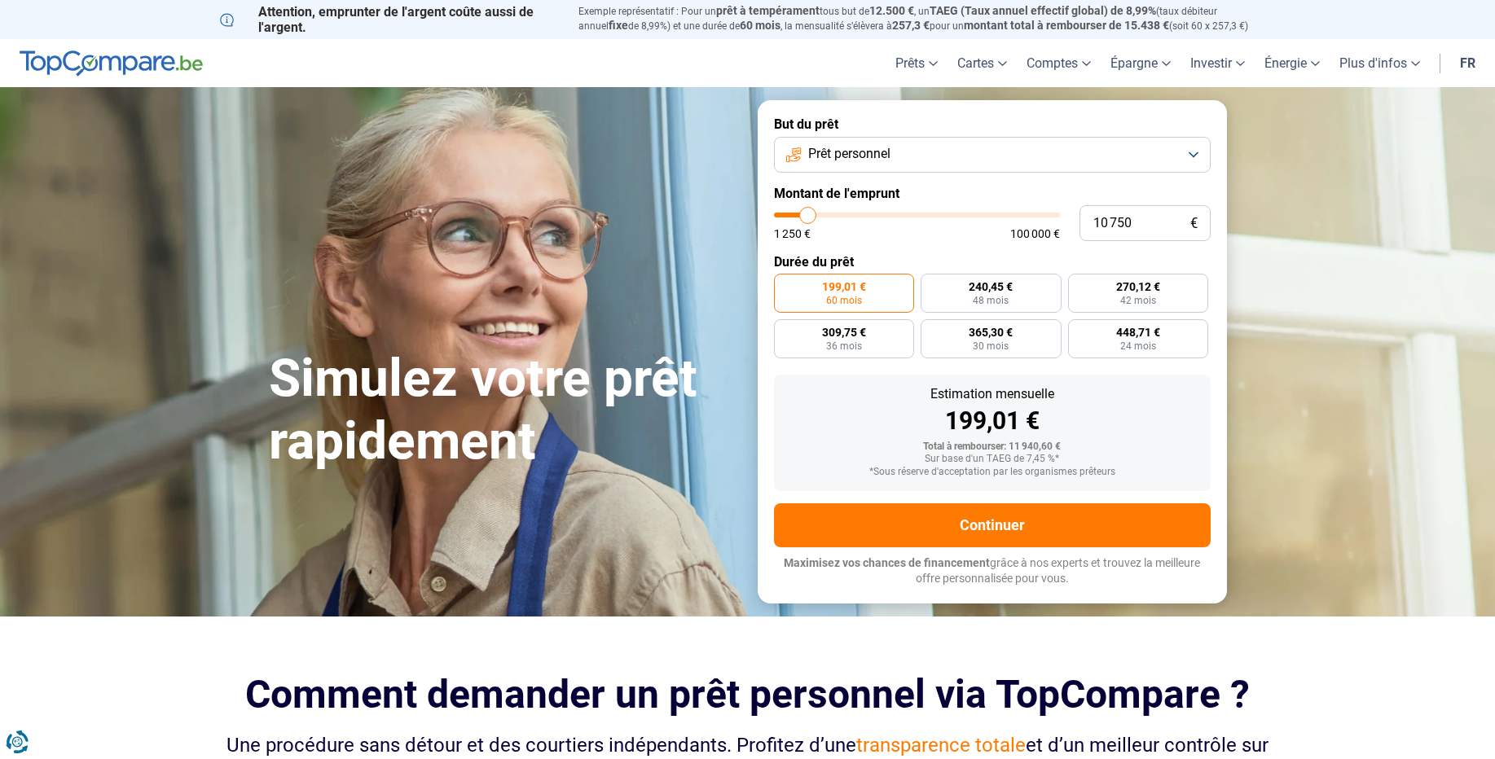
type input "10500"
type input "10 250"
type input "10250"
type input "10 000"
type input "10000"
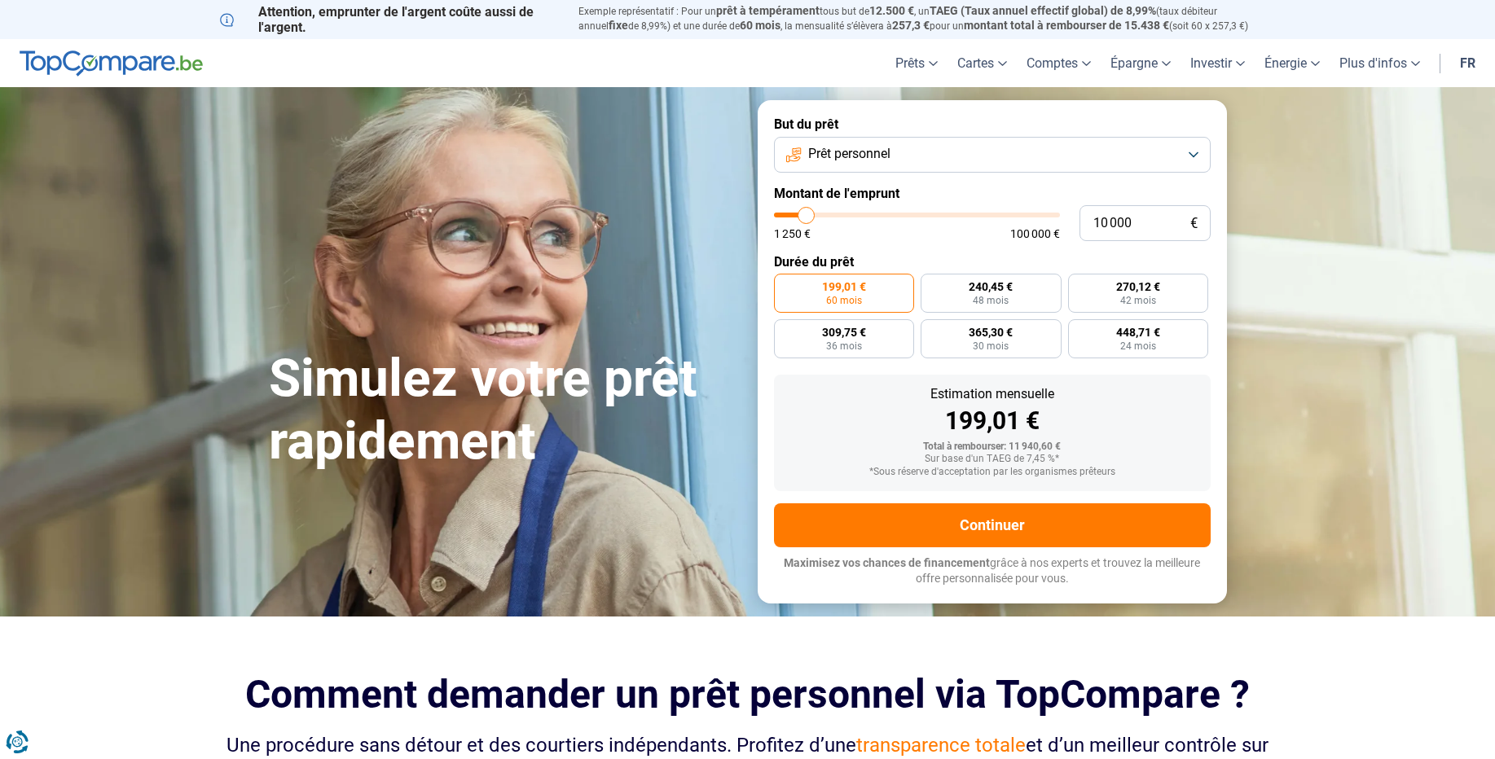
type input "9 750"
type input "9750"
type input "9 500"
type input "9500"
type input "9 250"
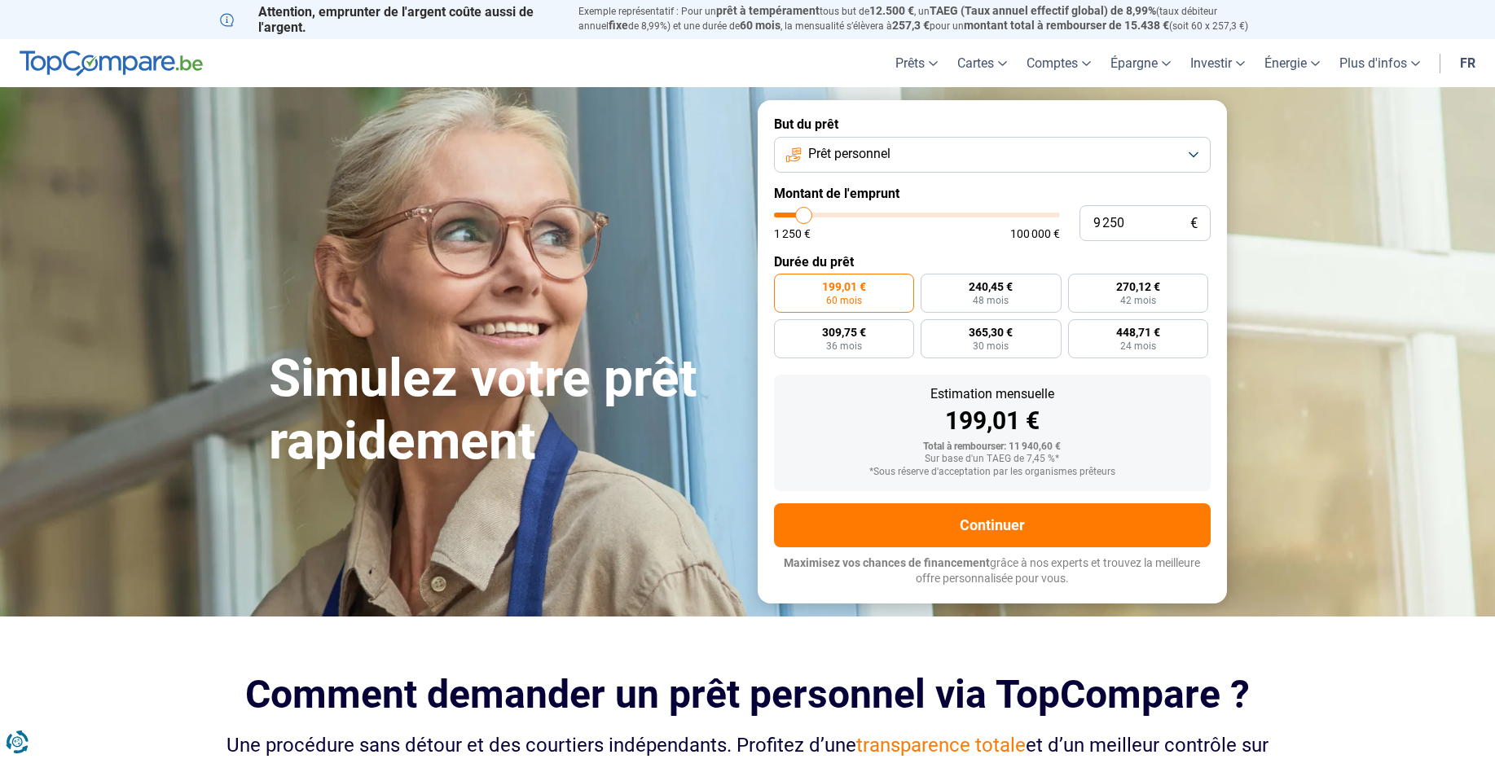
type input "9250"
click at [804, 217] on input "range" at bounding box center [917, 215] width 286 height 5
radio input "true"
drag, startPoint x: 1159, startPoint y: 229, endPoint x: 1076, endPoint y: 230, distance: 82.3
click at [1076, 230] on div "9 250 € 1 250 € 100 000 €" at bounding box center [992, 223] width 437 height 36
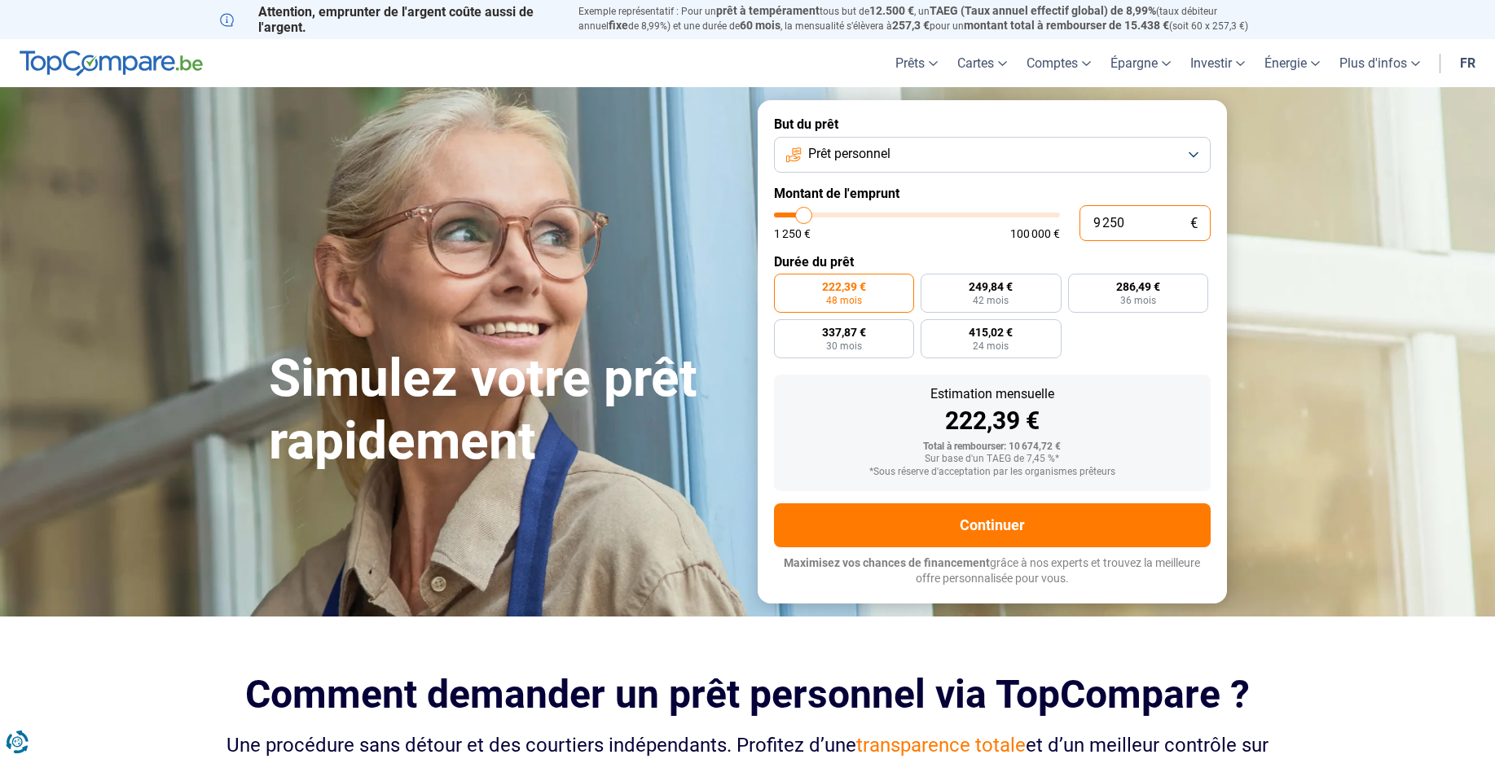
type input "5"
type input "1250"
type input "50"
type input "1250"
type input "500"
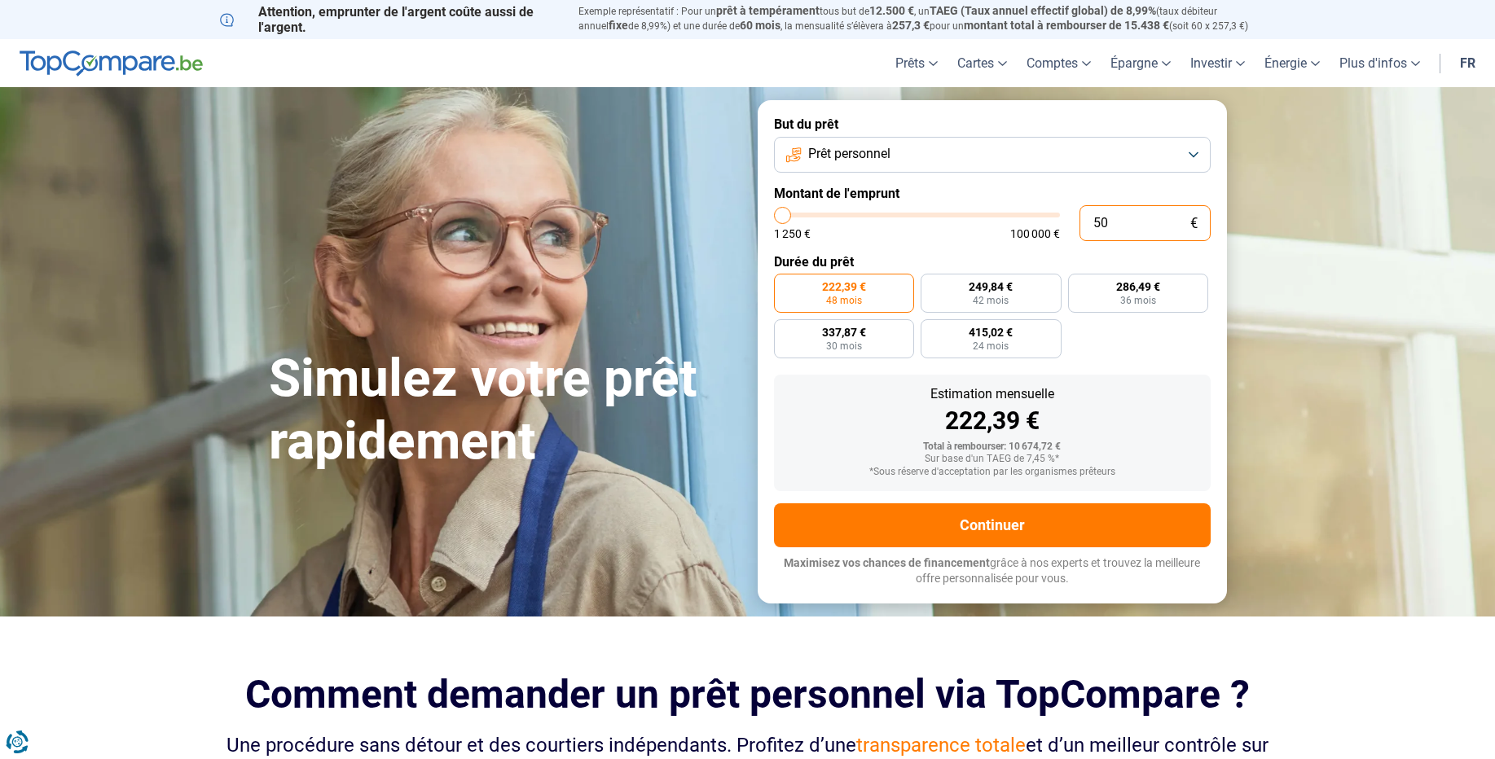
type input "1250"
type input "5 000"
type input "5000"
type input "5 000"
radio input "true"
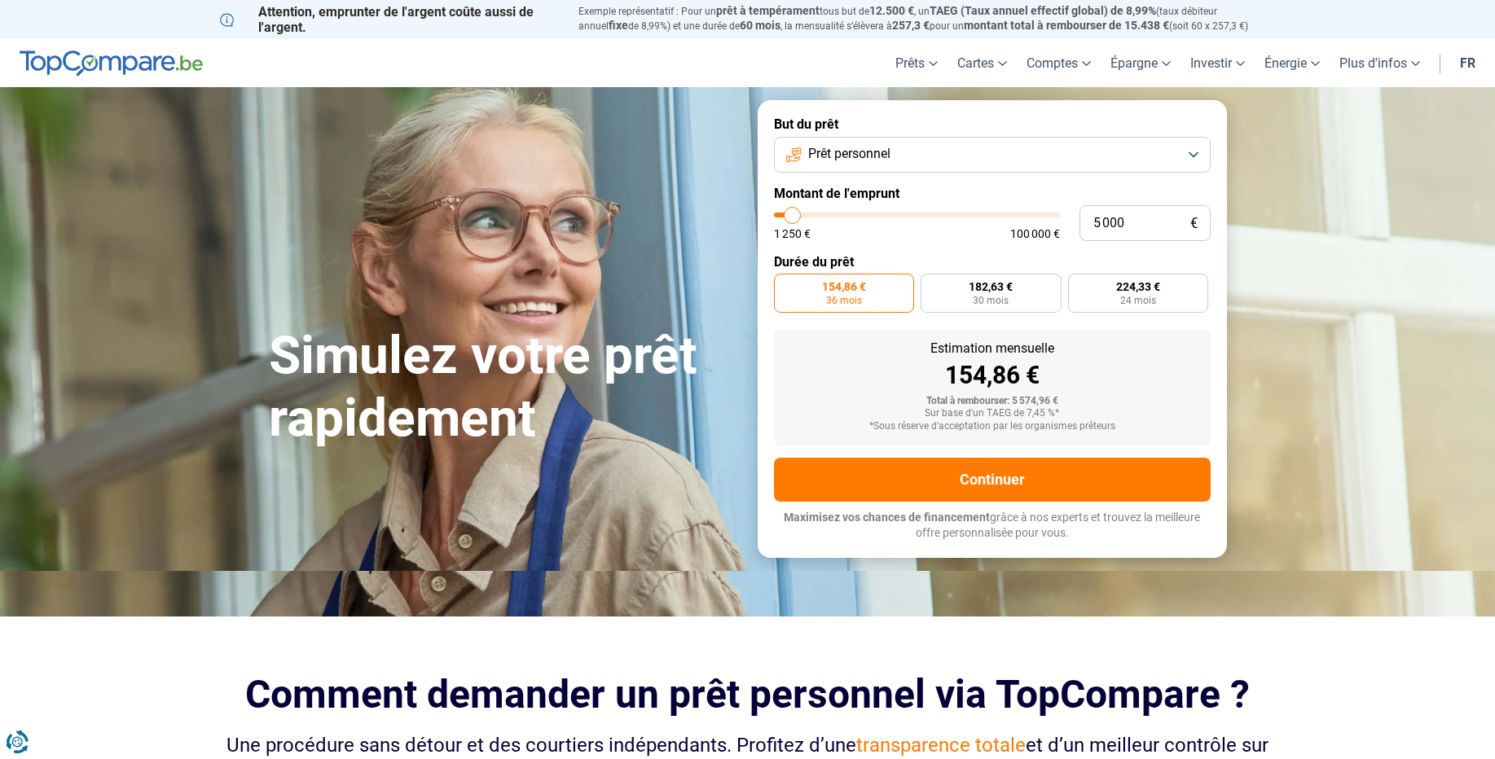
click at [1151, 360] on form "But du prêt Prêt personnel Montant de l'emprunt 5 000 € 1 250 € 100 000 € Durée…" at bounding box center [992, 328] width 469 height 457
click at [1145, 292] on span "224,33 €" at bounding box center [1138, 286] width 44 height 11
click at [1079, 284] on input "224,33 € 24 mois" at bounding box center [1073, 279] width 11 height 11
radio input "true"
click at [1095, 165] on button "Prêt personnel" at bounding box center [992, 155] width 437 height 36
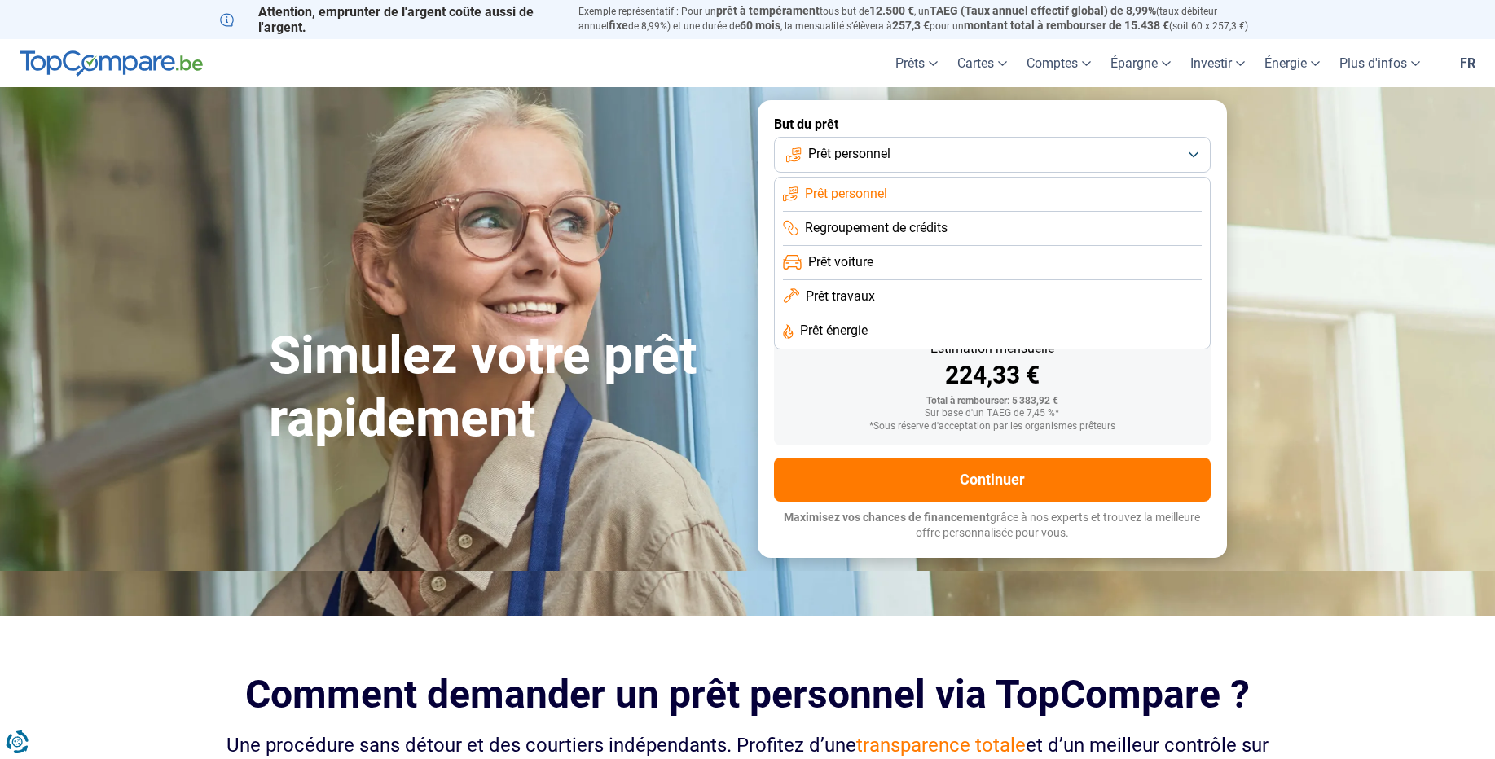
click at [1095, 165] on button "Prêt personnel" at bounding box center [992, 155] width 437 height 36
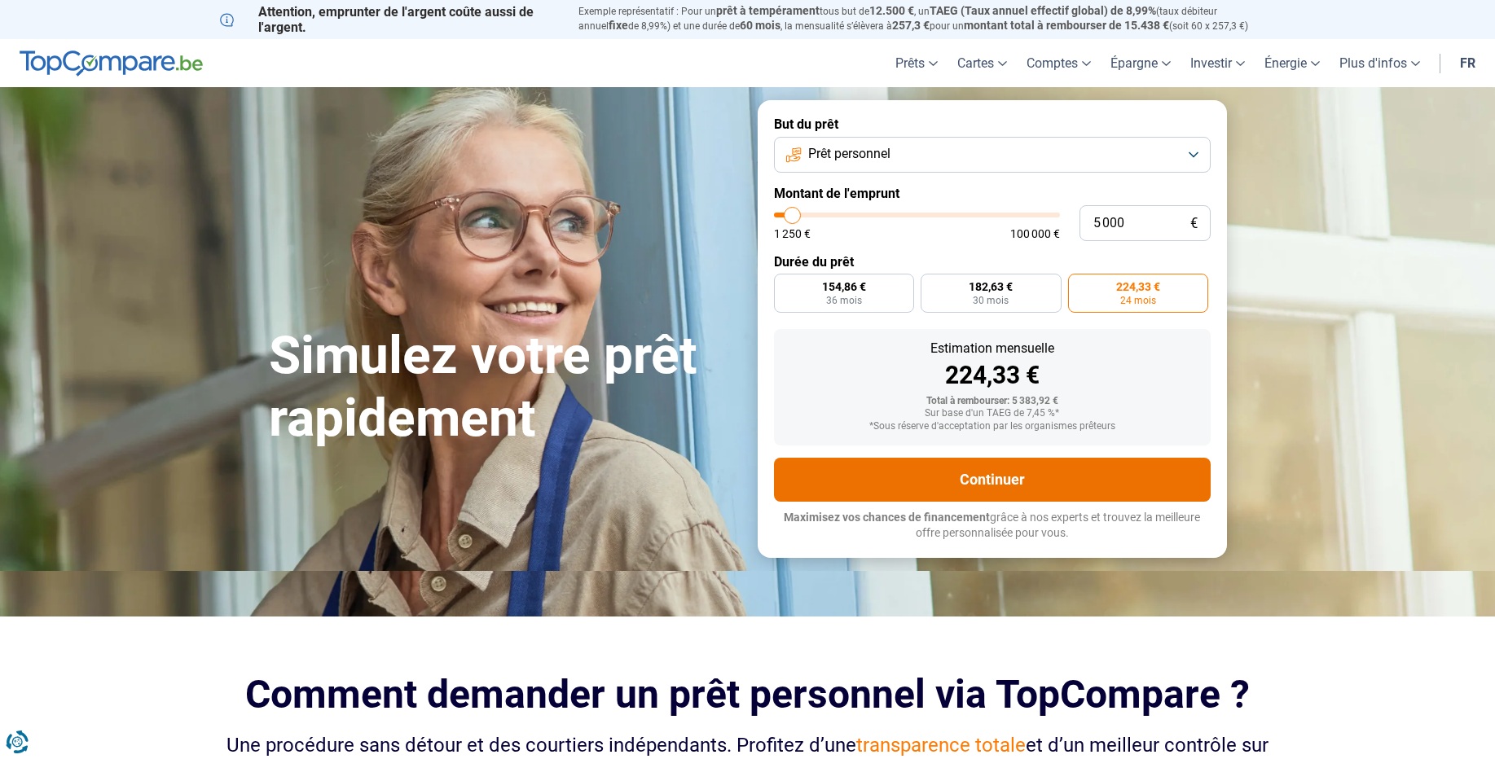
click at [909, 483] on button "Continuer" at bounding box center [992, 480] width 437 height 44
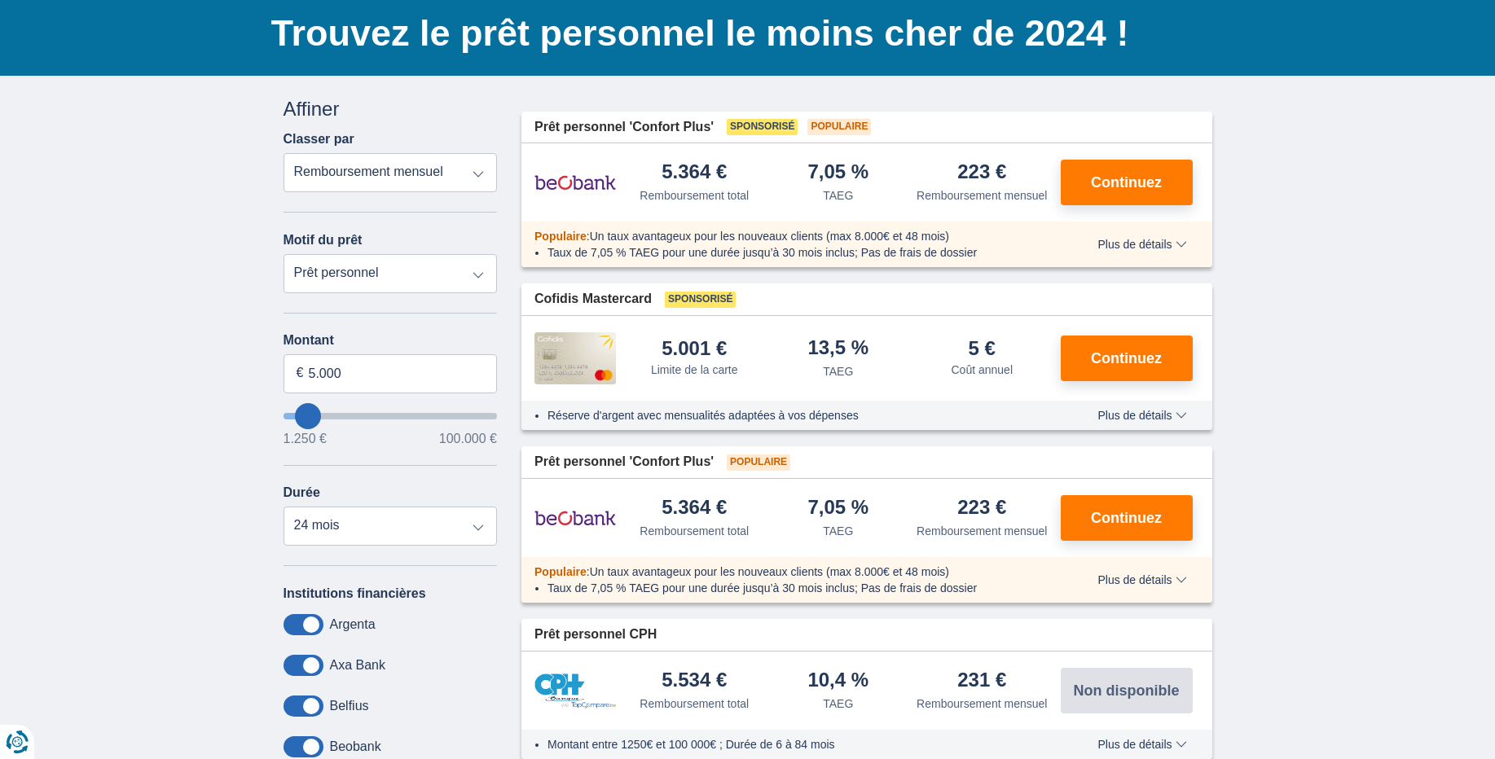
scroll to position [196, 0]
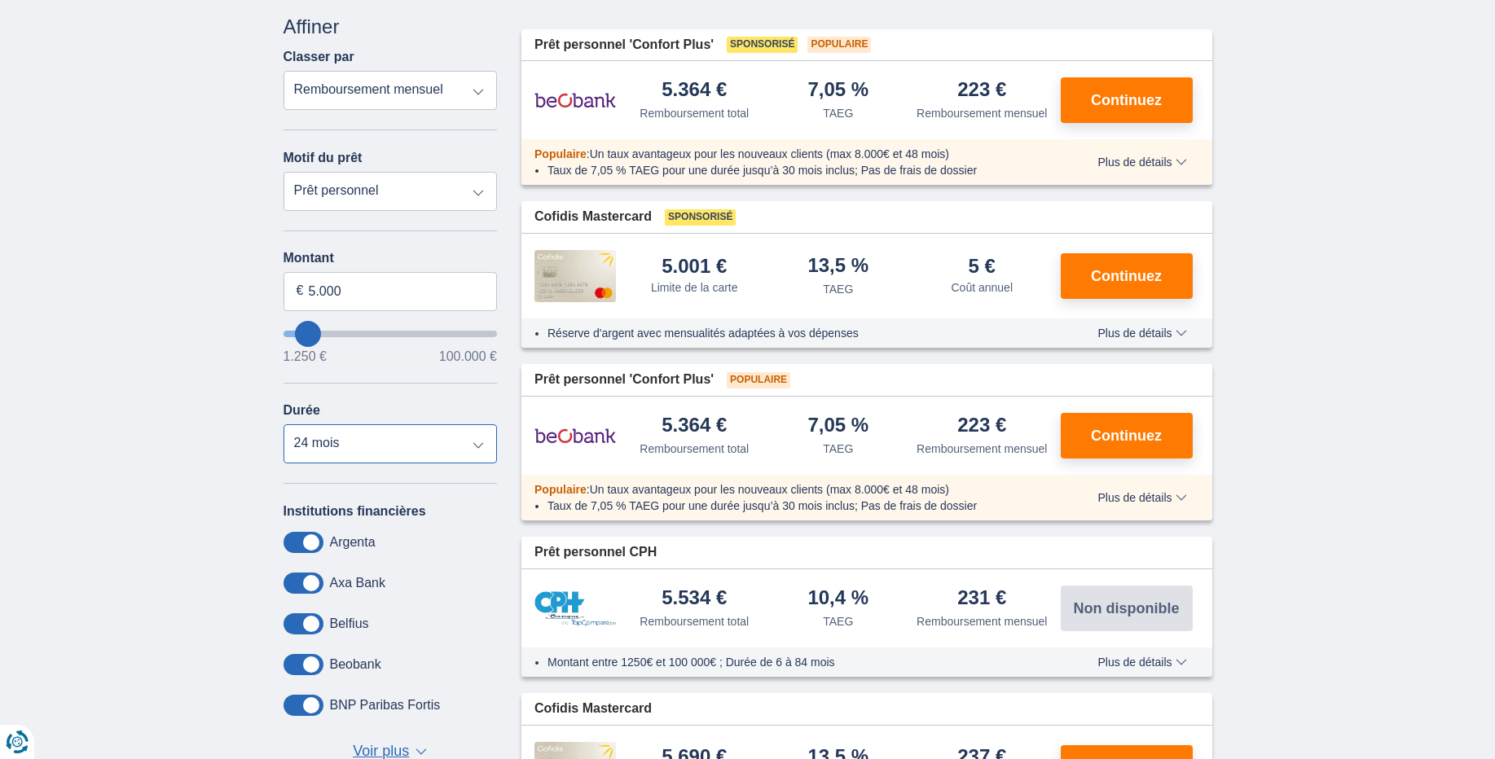
select select "12"
click at [284, 424] on select "12 mois 18 mois 24 mois 30 mois 36 mois" at bounding box center [391, 443] width 214 height 39
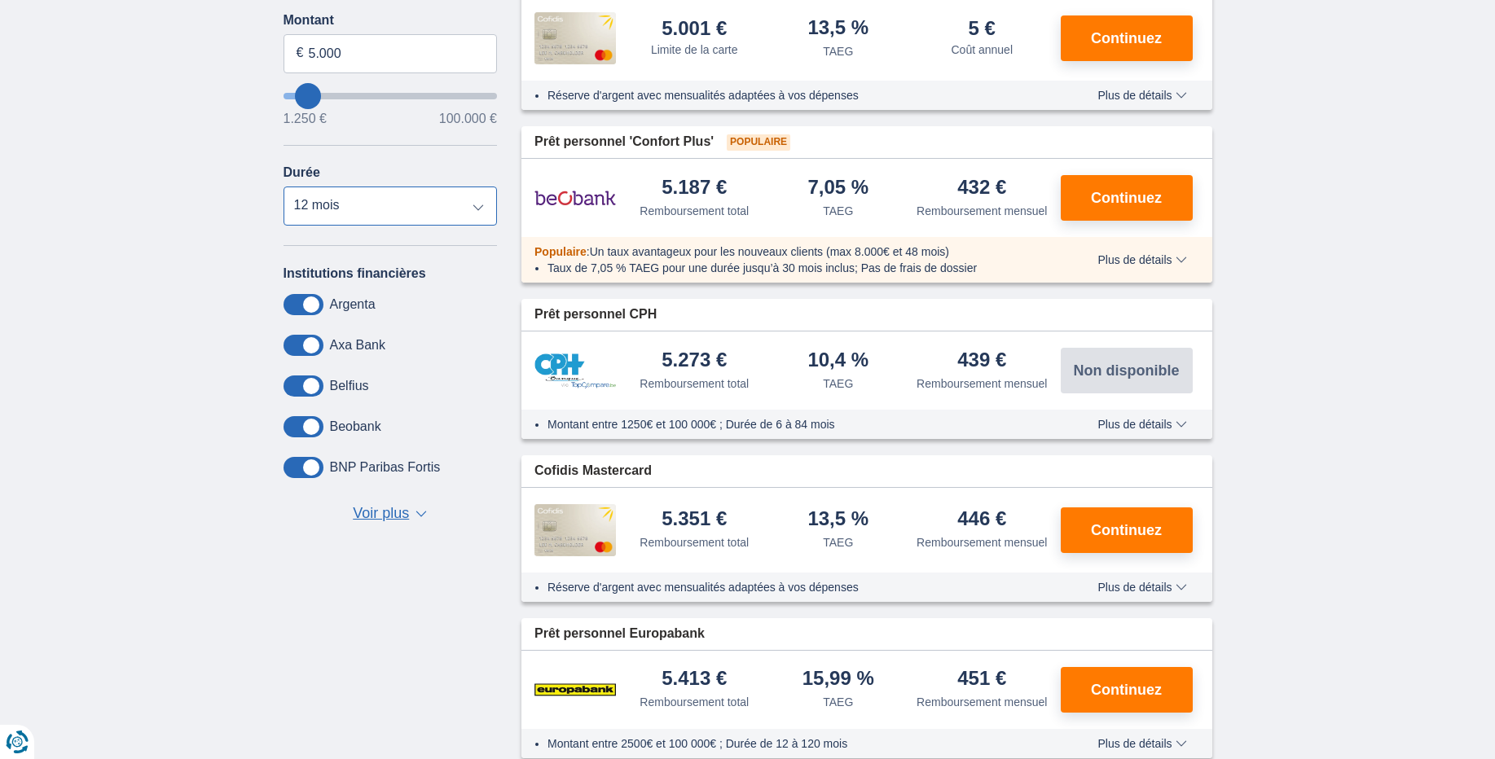
scroll to position [98, 0]
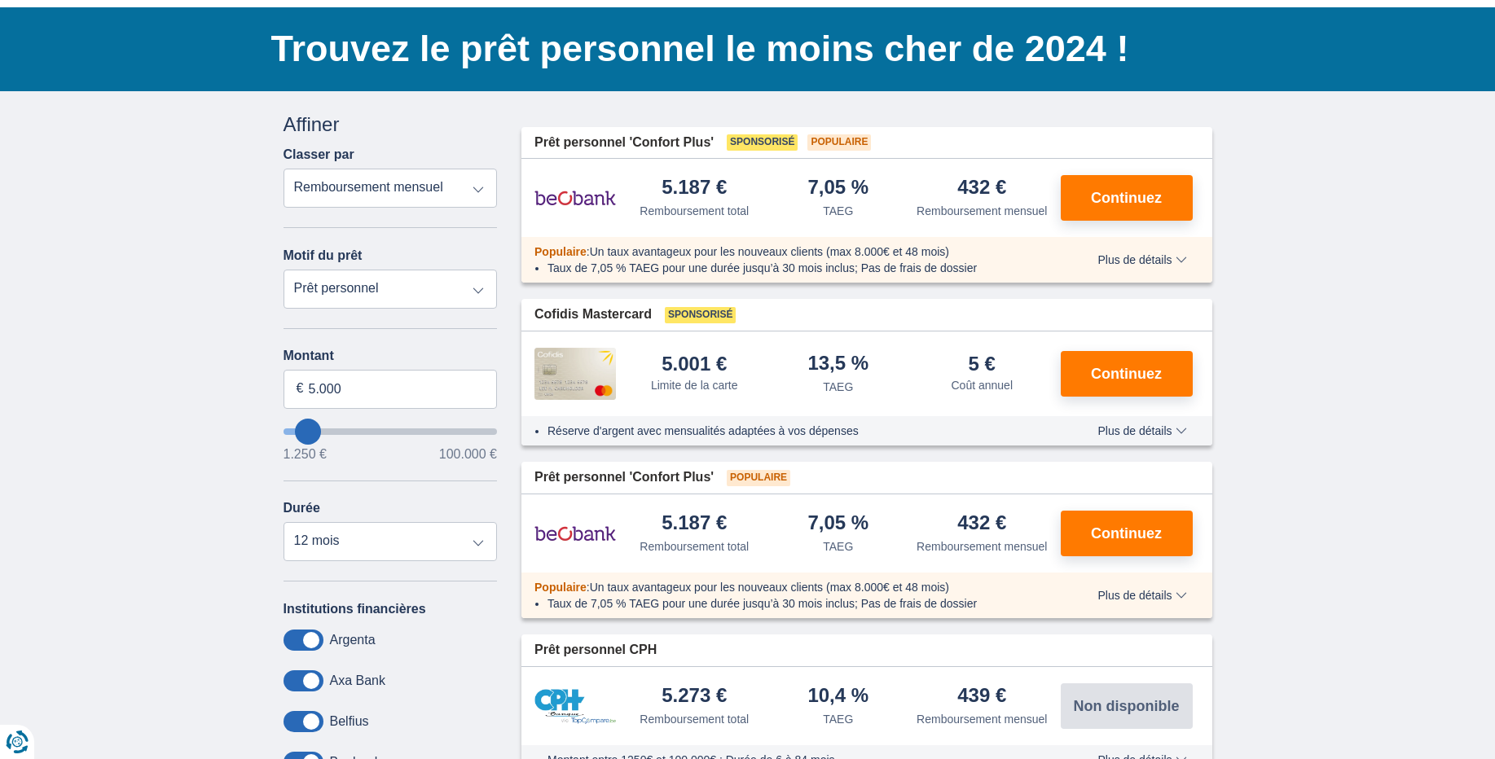
click at [1164, 429] on span "Plus de détails" at bounding box center [1141, 430] width 89 height 11
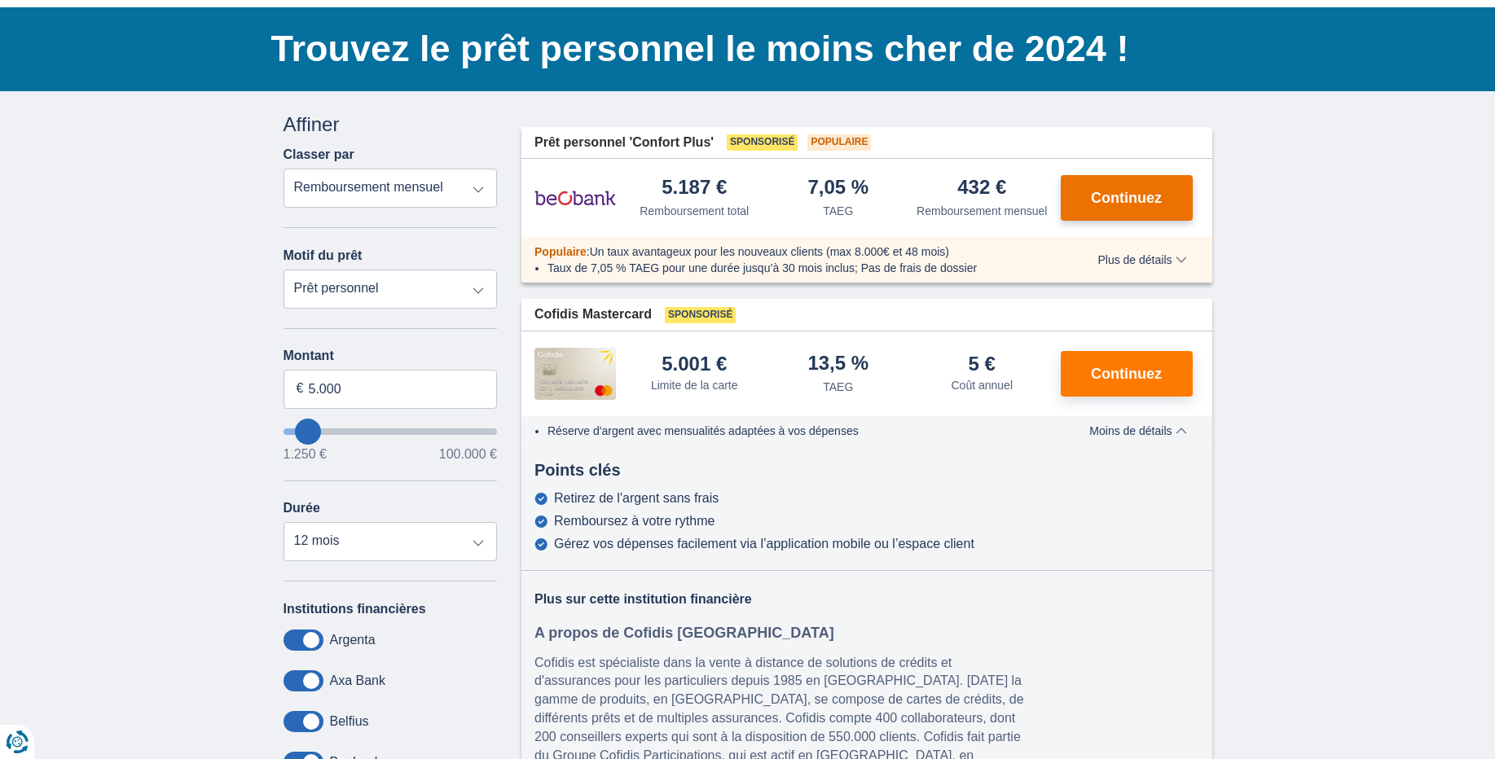
click at [1110, 209] on button "Continuez" at bounding box center [1127, 198] width 132 height 46
drag, startPoint x: 962, startPoint y: 190, endPoint x: 1015, endPoint y: 189, distance: 53.0
click at [1015, 189] on div "432 € Remboursement mensuel" at bounding box center [982, 199] width 144 height 42
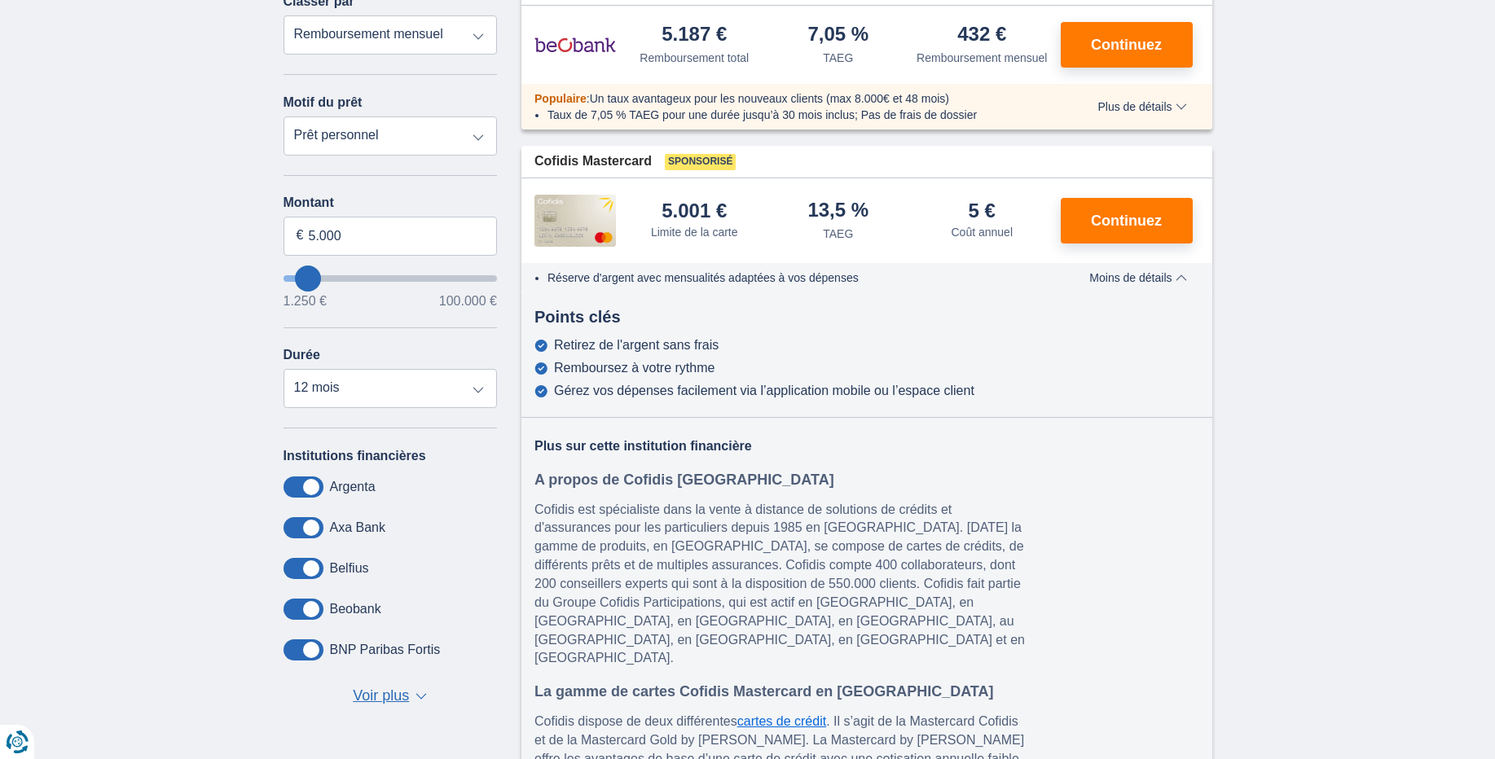
scroll to position [0, 0]
